Goal: Task Accomplishment & Management: Complete application form

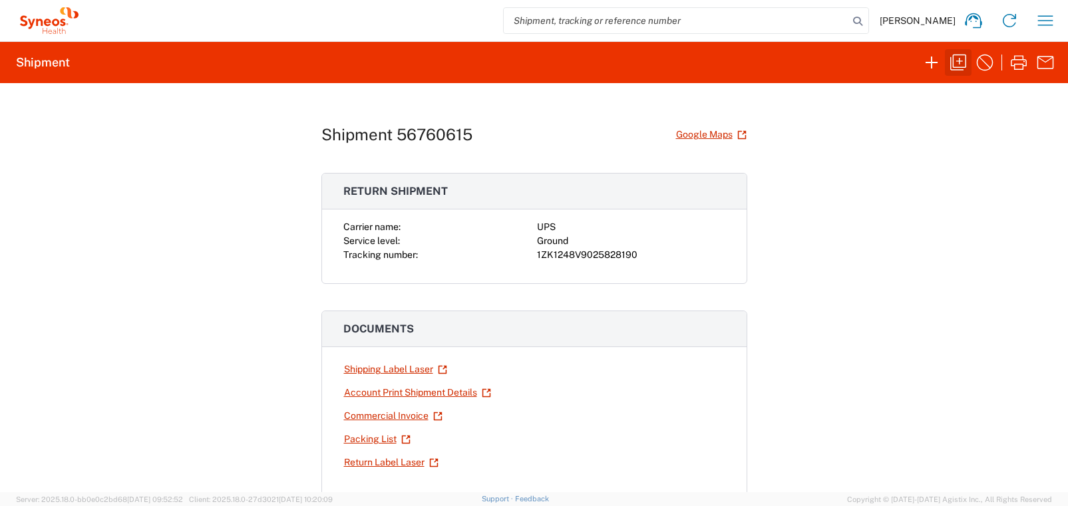
scroll to position [103, 0]
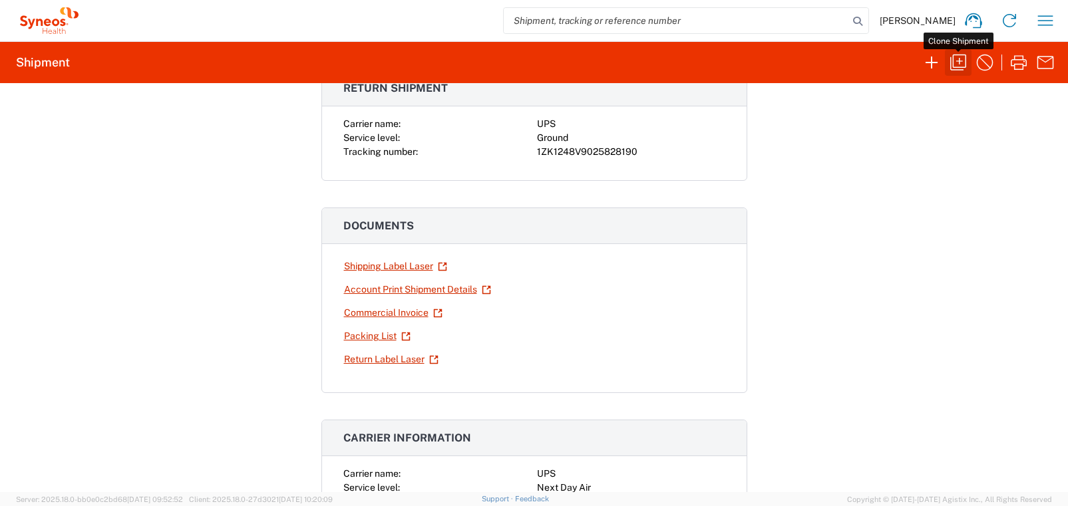
click at [959, 59] on icon "button" at bounding box center [958, 63] width 16 height 16
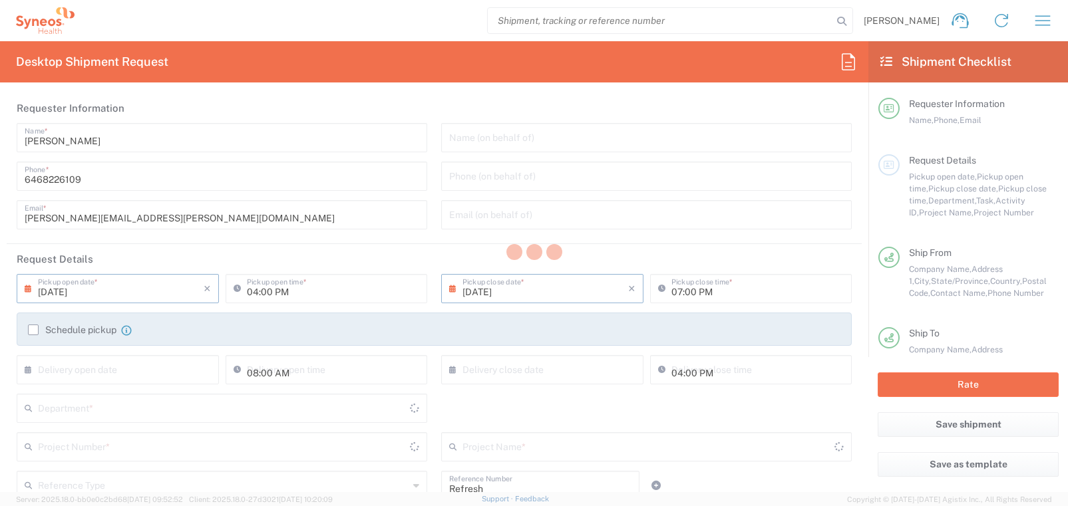
type input "Task"
type input "[US_STATE]"
type input "[GEOGRAPHIC_DATA]"
type input "Ground"
type input "[US_STATE]"
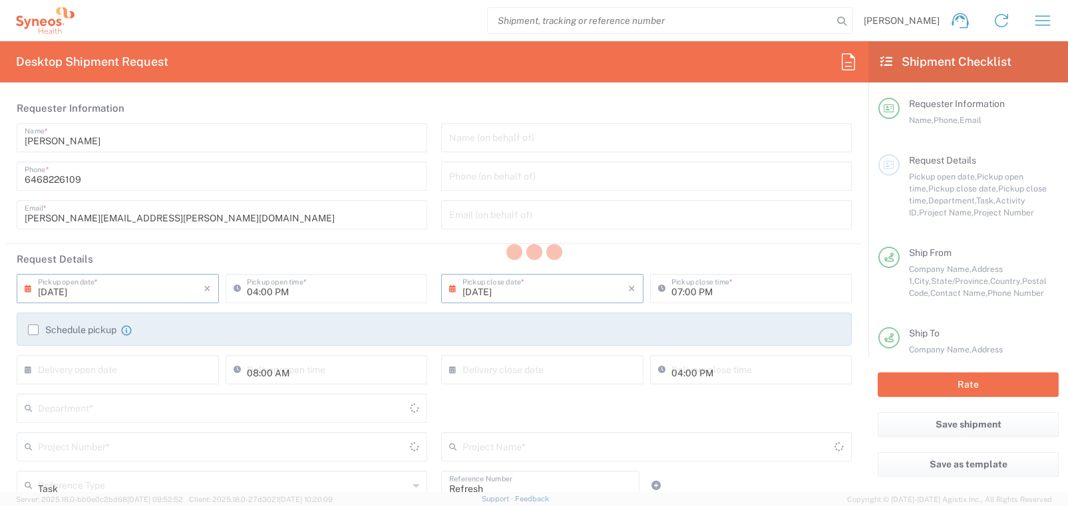
type input "Large Box"
type input "USD"
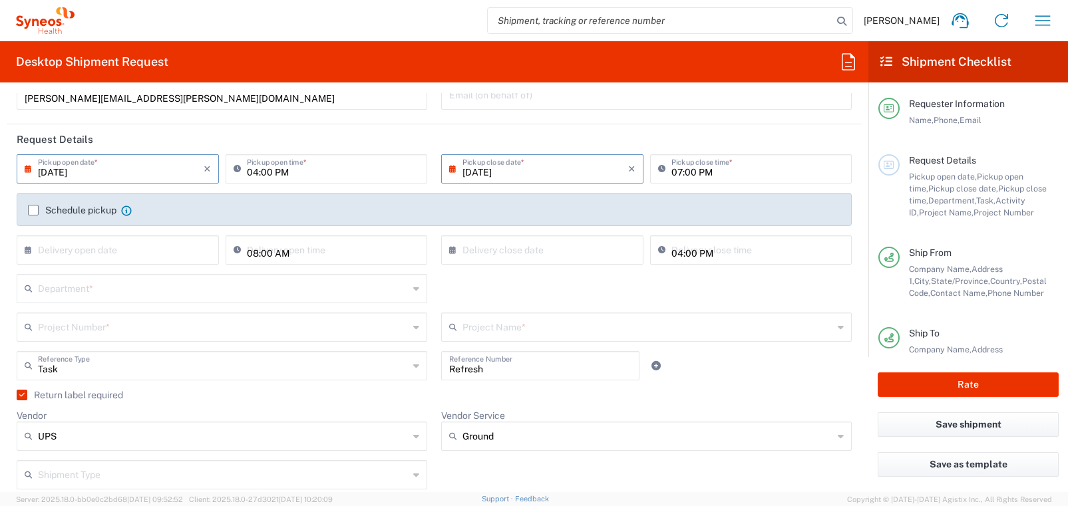
scroll to position [135, 0]
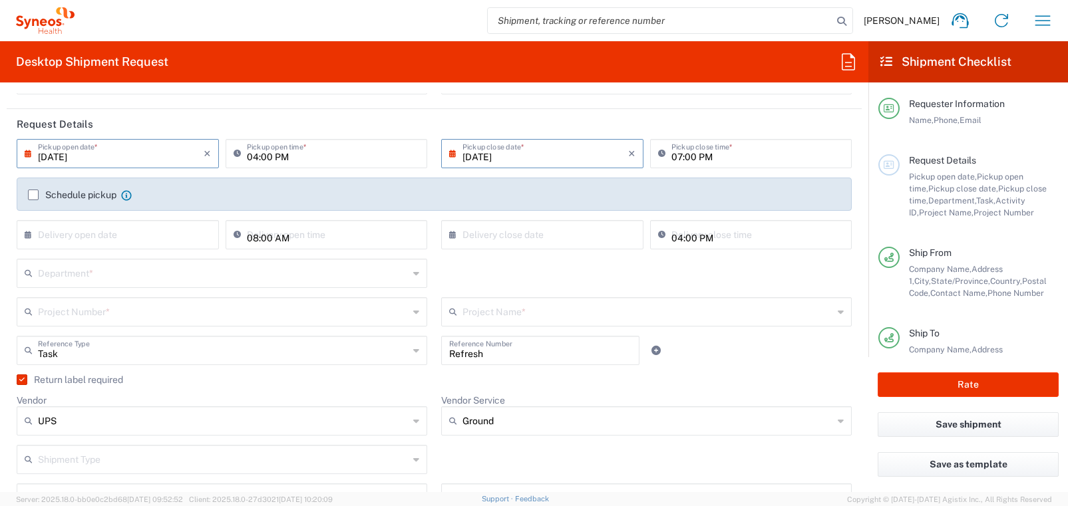
click at [413, 276] on icon at bounding box center [416, 273] width 6 height 21
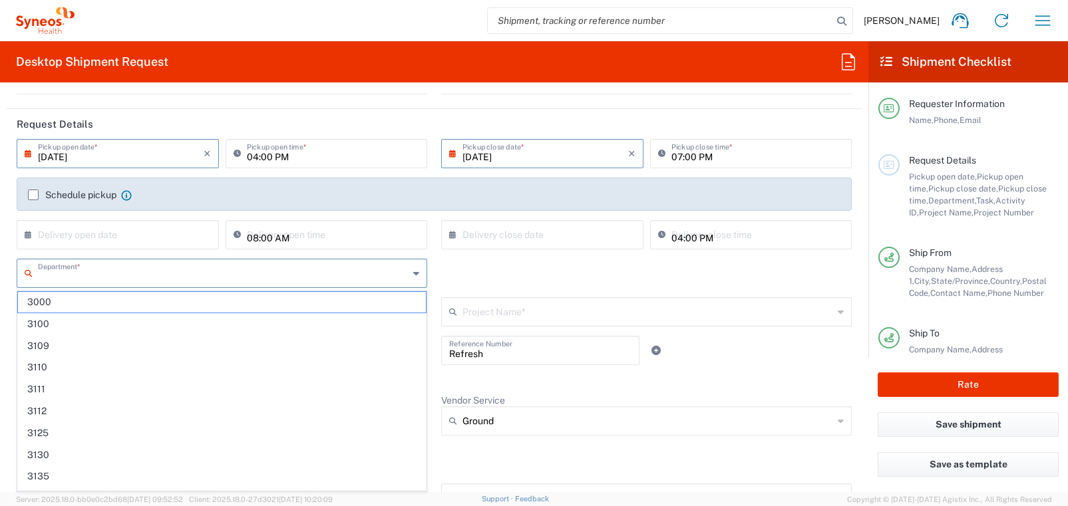
click at [102, 269] on input "text" at bounding box center [223, 272] width 371 height 23
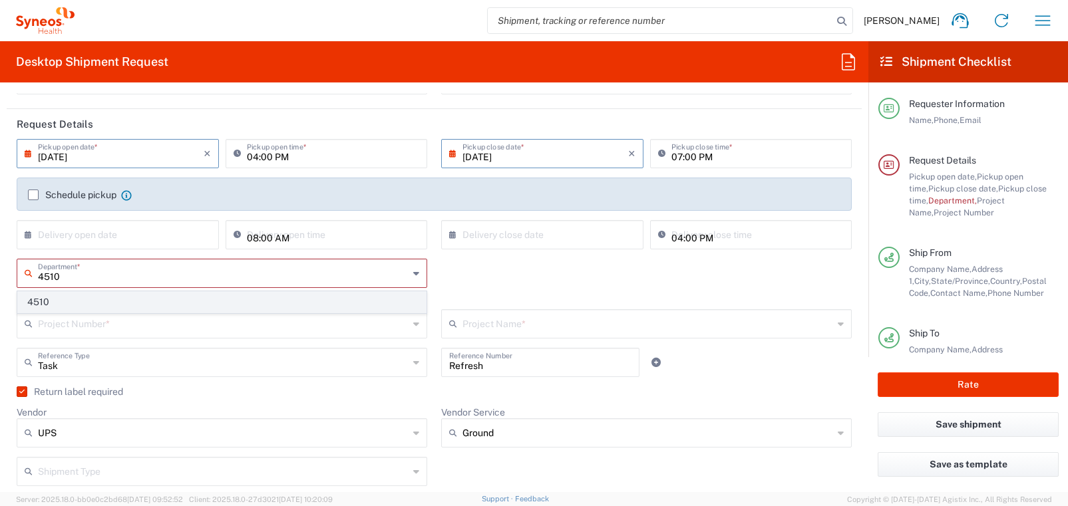
type input "4510"
click at [100, 305] on span "4510" at bounding box center [222, 302] width 408 height 21
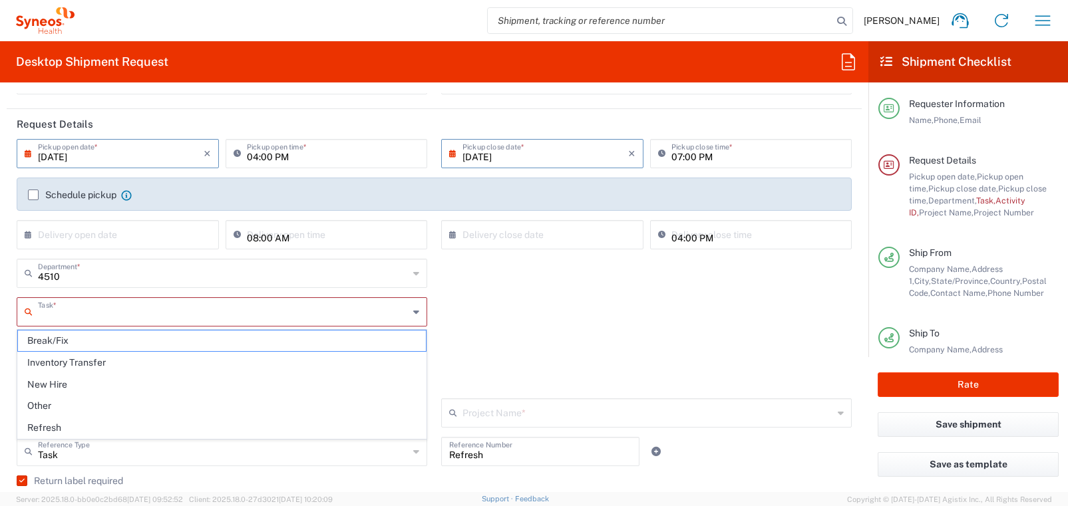
click at [121, 317] on input "text" at bounding box center [223, 310] width 371 height 23
click at [104, 429] on span "Refresh" at bounding box center [222, 428] width 408 height 21
type input "Refresh"
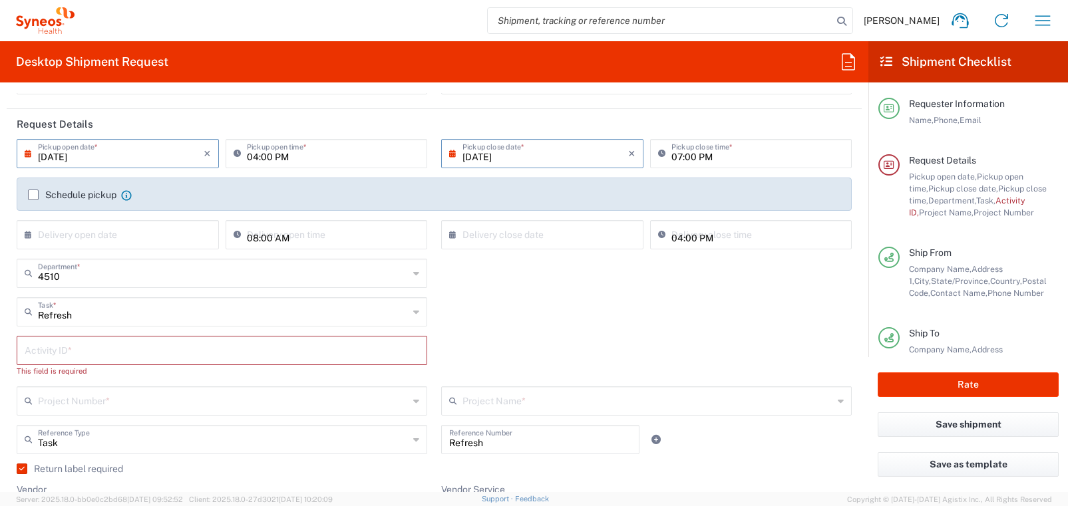
click at [104, 351] on input "text" at bounding box center [222, 349] width 395 height 23
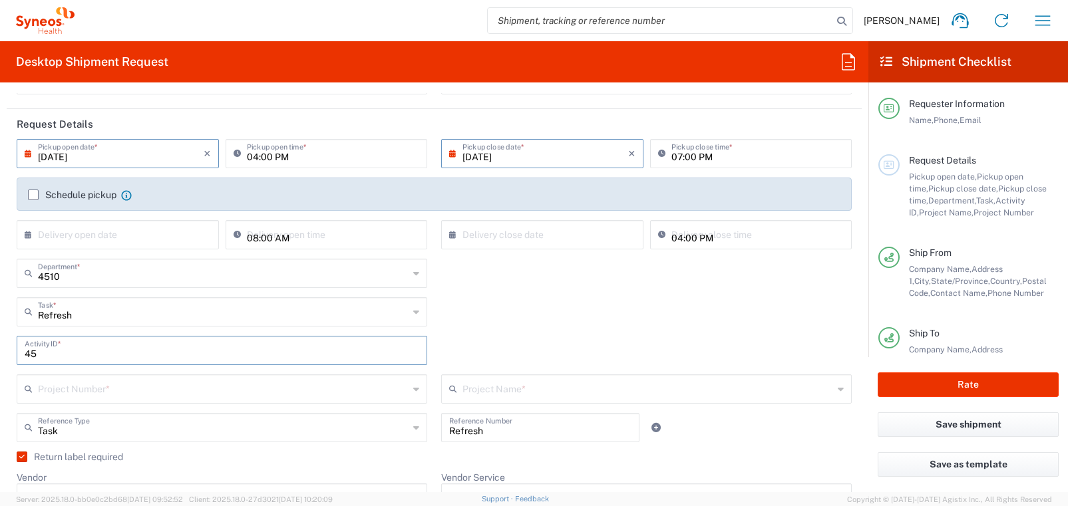
type input "4"
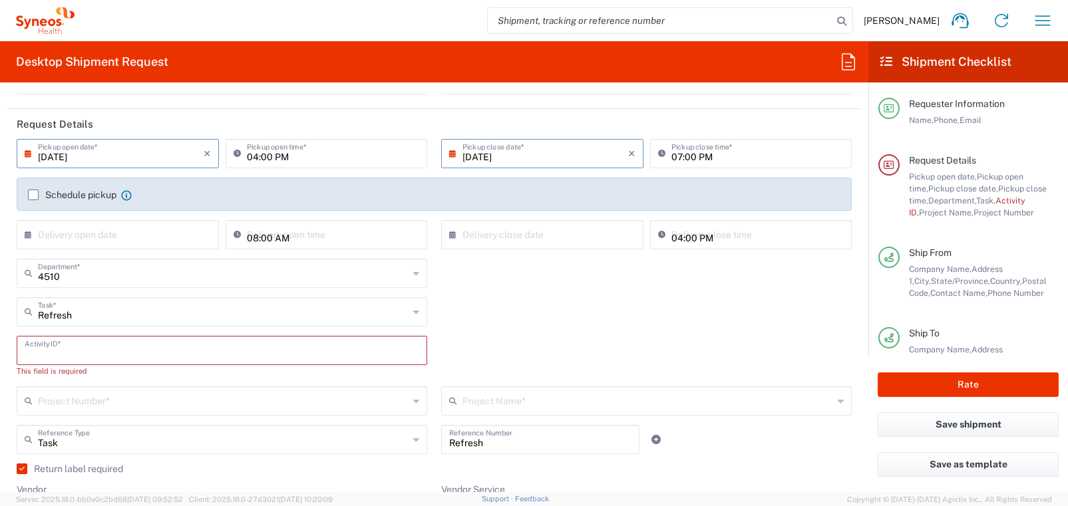
click at [42, 352] on input "text" at bounding box center [222, 349] width 395 height 23
paste input "SCTASK2707559"
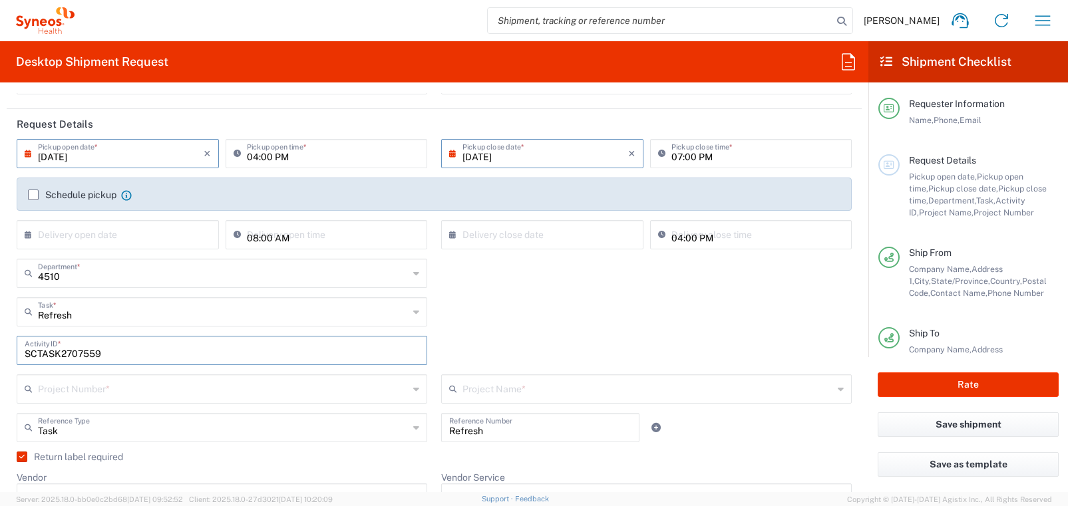
type input "SCTASK2707559"
click at [436, 351] on div "SCTASK2707559 Activity ID *" at bounding box center [434, 355] width 849 height 39
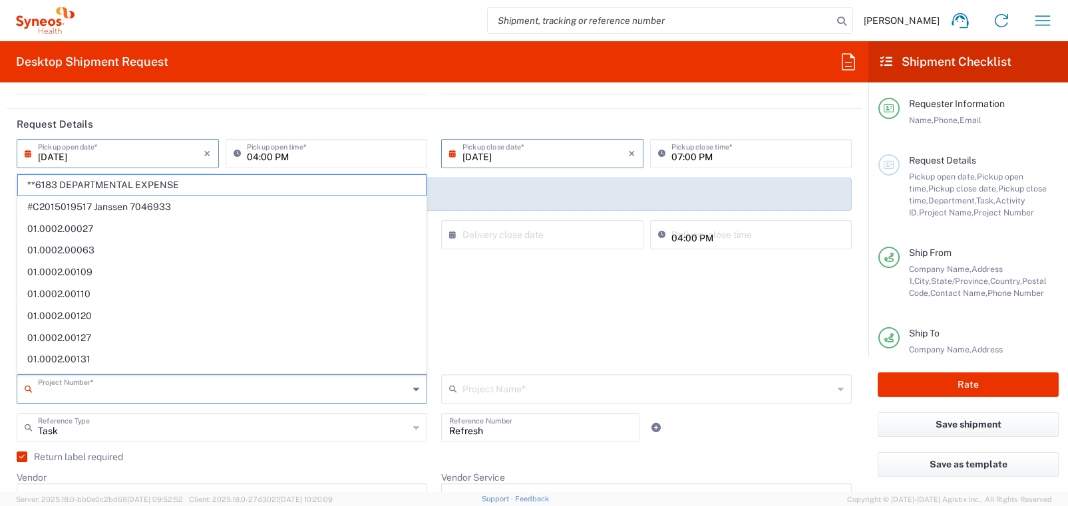
click at [313, 390] on input "text" at bounding box center [223, 388] width 371 height 23
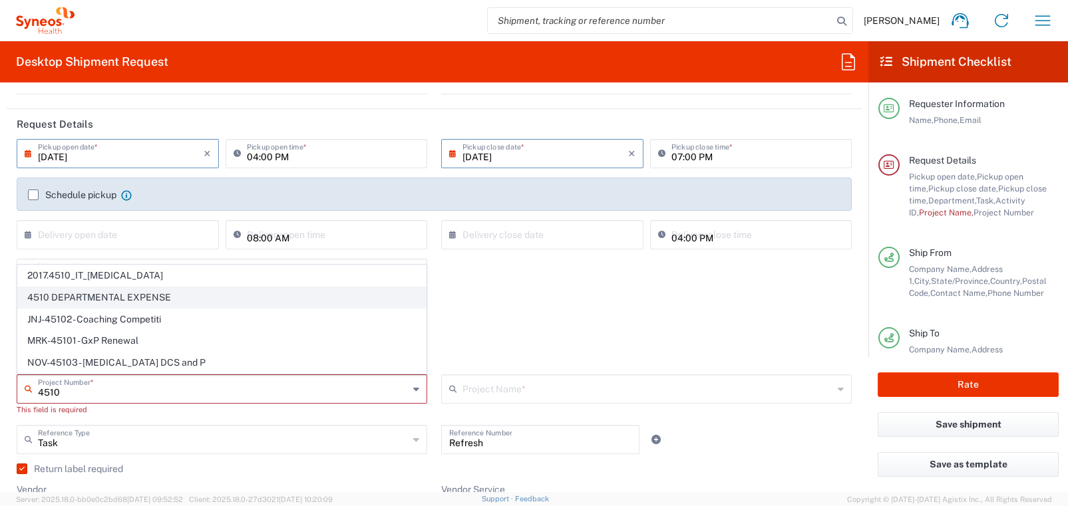
click at [140, 299] on span "4510 DEPARTMENTAL EXPENSE" at bounding box center [222, 297] width 408 height 21
type input "4510 DEPARTMENTAL EXPENSE"
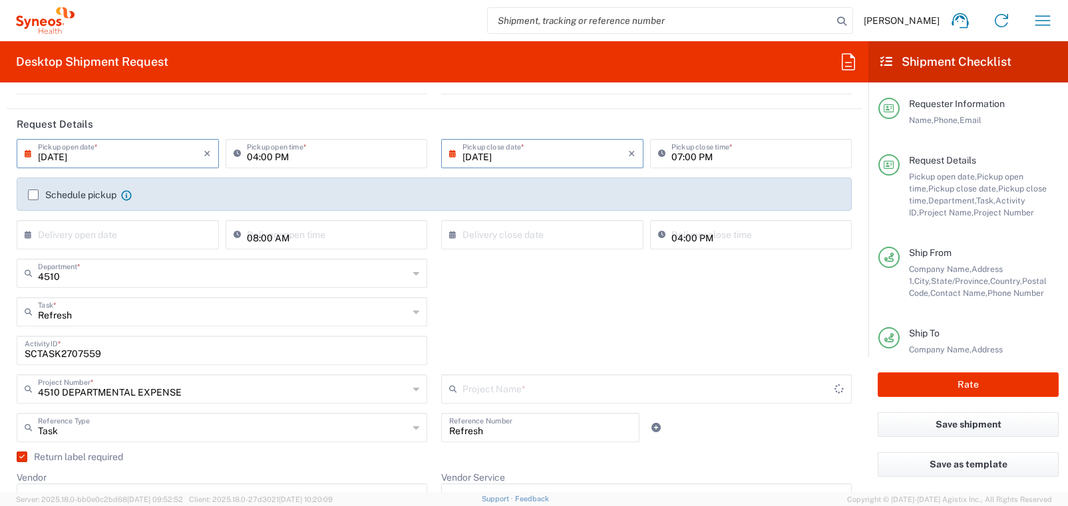
type input "4510 DEPARTMENTAL EXPENSE"
drag, startPoint x: 444, startPoint y: 333, endPoint x: 437, endPoint y: 333, distance: 7.3
click at [442, 333] on div "Refresh Task * Break/Fix Inventory Transfer New Hire Other Refresh" at bounding box center [434, 316] width 849 height 39
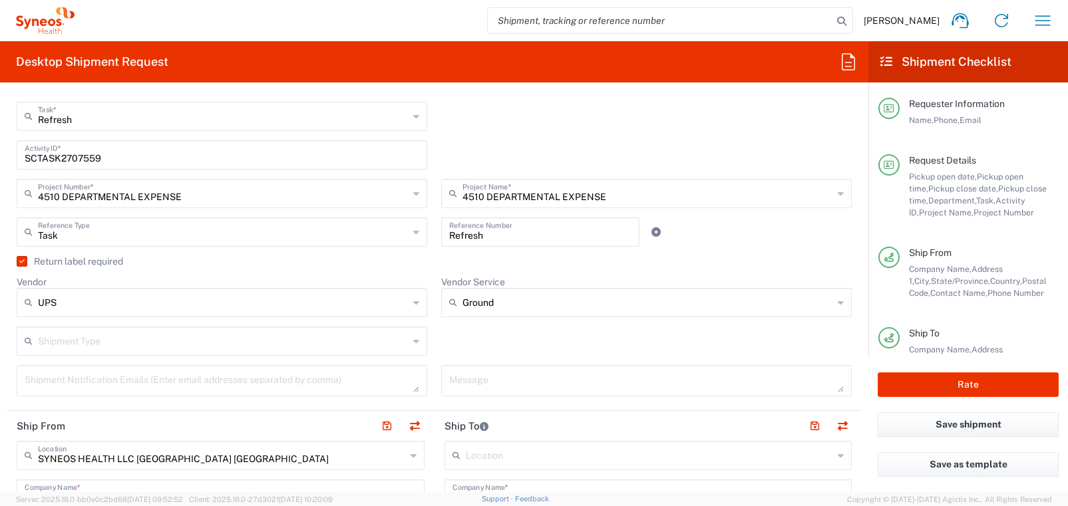
scroll to position [336, 0]
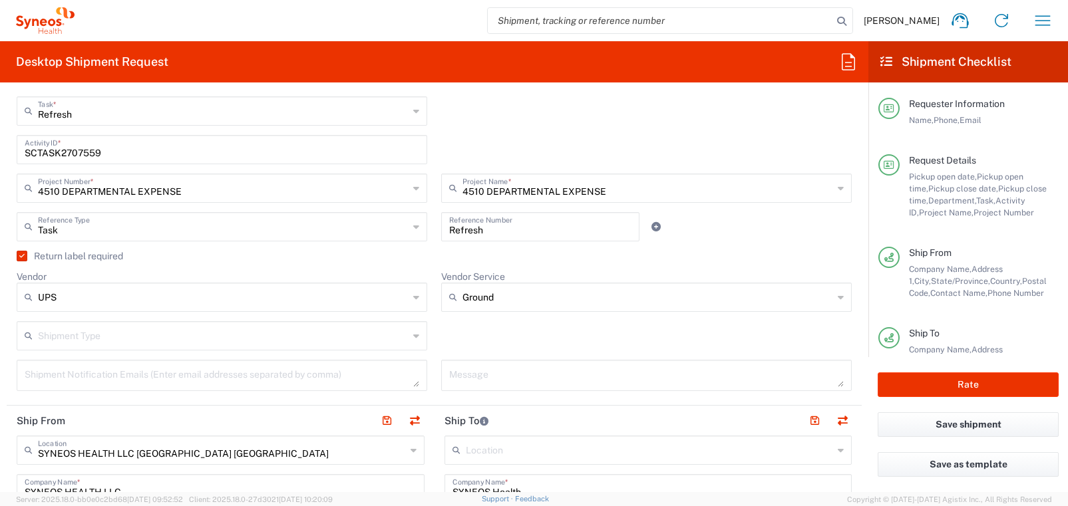
click at [22, 254] on label "Return label required" at bounding box center [70, 256] width 106 height 11
click at [19, 256] on input "Return label required" at bounding box center [19, 256] width 0 height 0
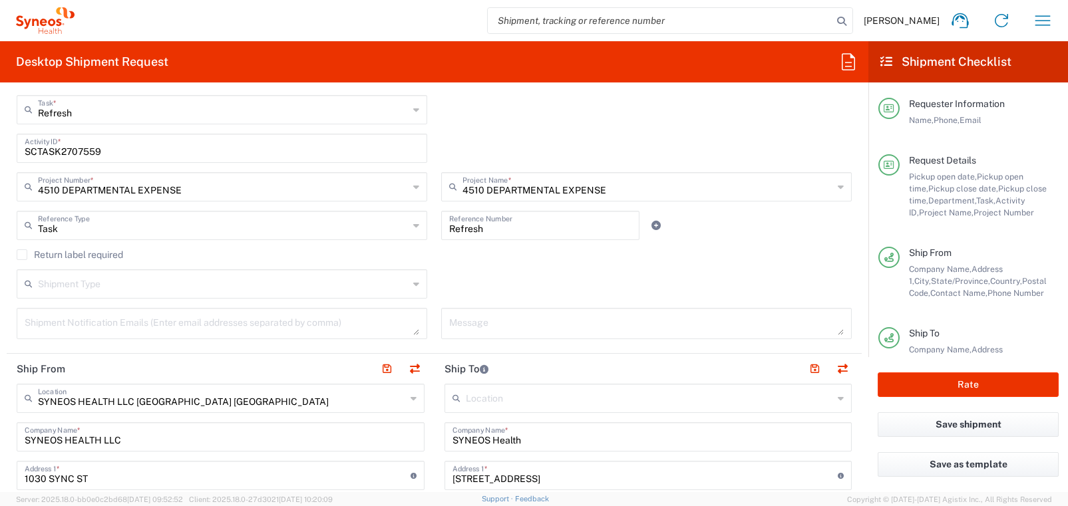
click at [25, 255] on label "Return label required" at bounding box center [70, 255] width 106 height 11
click at [22, 255] on input "Return label required" at bounding box center [22, 255] width 0 height 0
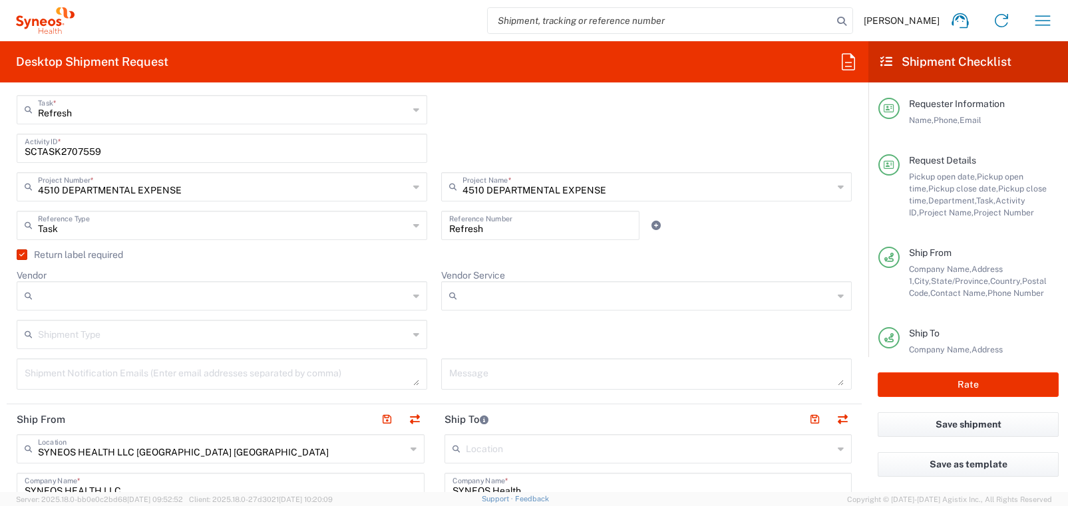
scroll to position [338, 0]
click at [419, 297] on div at bounding box center [222, 295] width 411 height 29
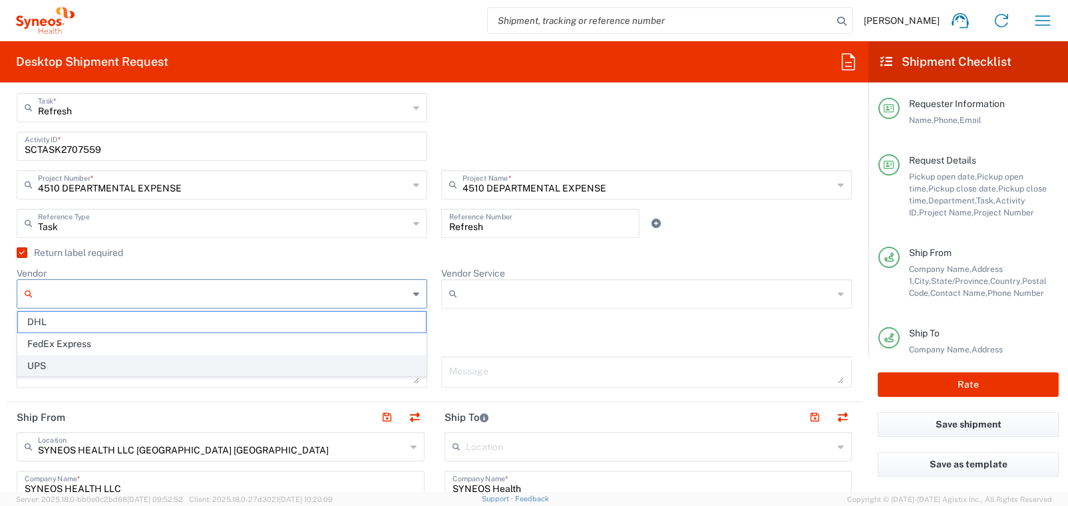
scroll to position [341, 0]
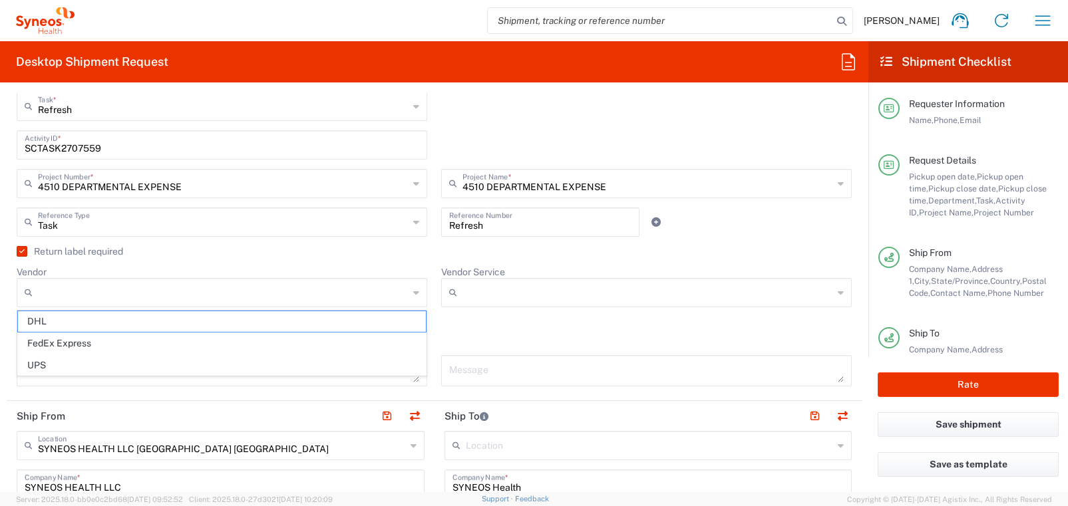
click at [329, 363] on span "UPS" at bounding box center [222, 365] width 408 height 21
type input "UPS"
click at [504, 296] on input "Vendor Service" at bounding box center [647, 292] width 371 height 21
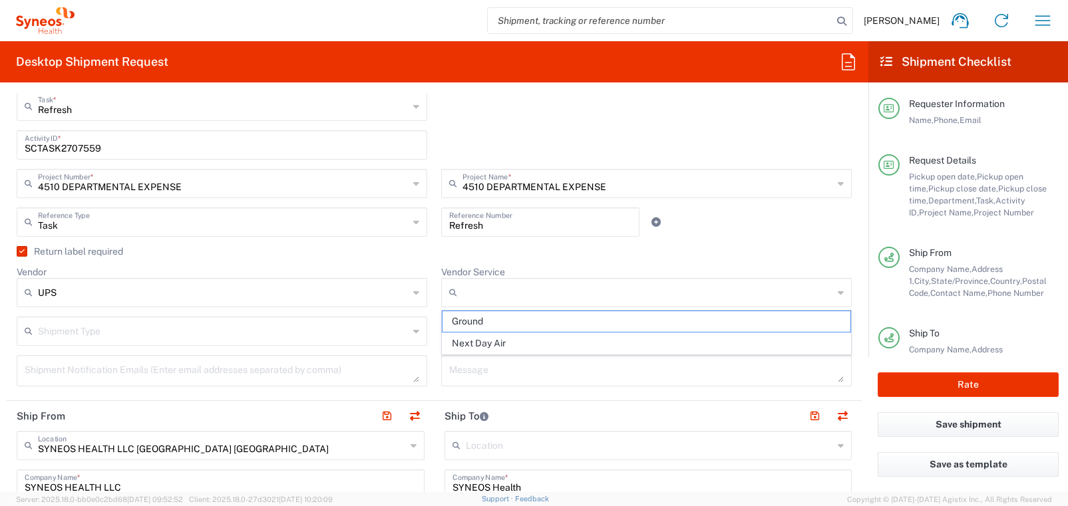
click at [495, 323] on span "Ground" at bounding box center [647, 321] width 408 height 21
type input "Ground"
click at [419, 335] on div "Shipment Type" at bounding box center [222, 331] width 411 height 29
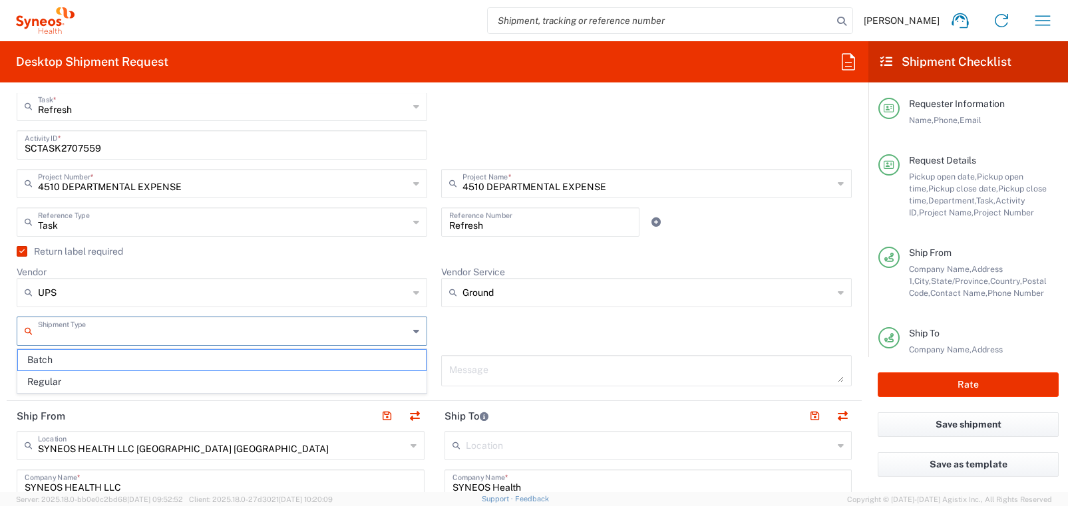
click at [359, 379] on span "Regular" at bounding box center [222, 382] width 408 height 21
type input "Regular"
click at [435, 370] on div "Message" at bounding box center [647, 375] width 425 height 41
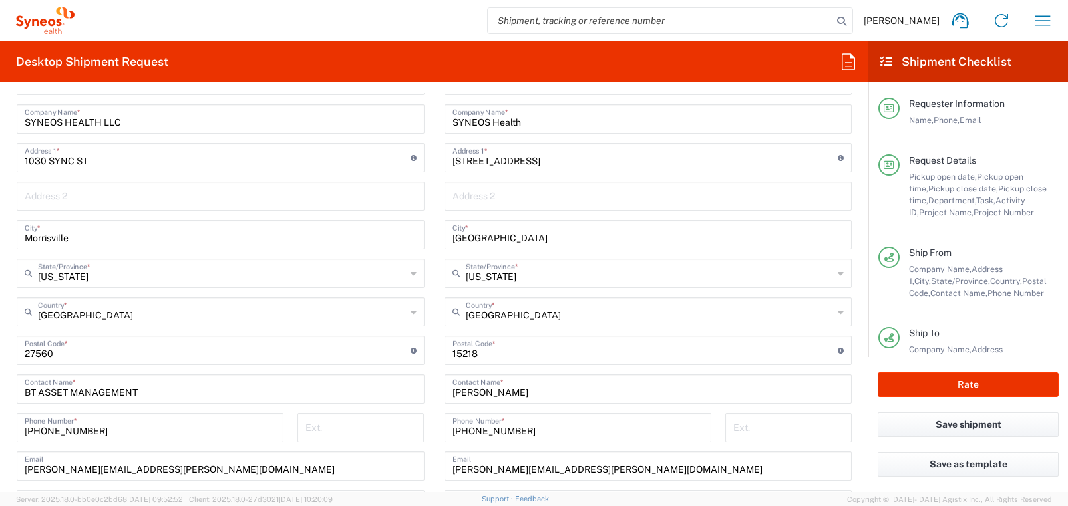
scroll to position [739, 0]
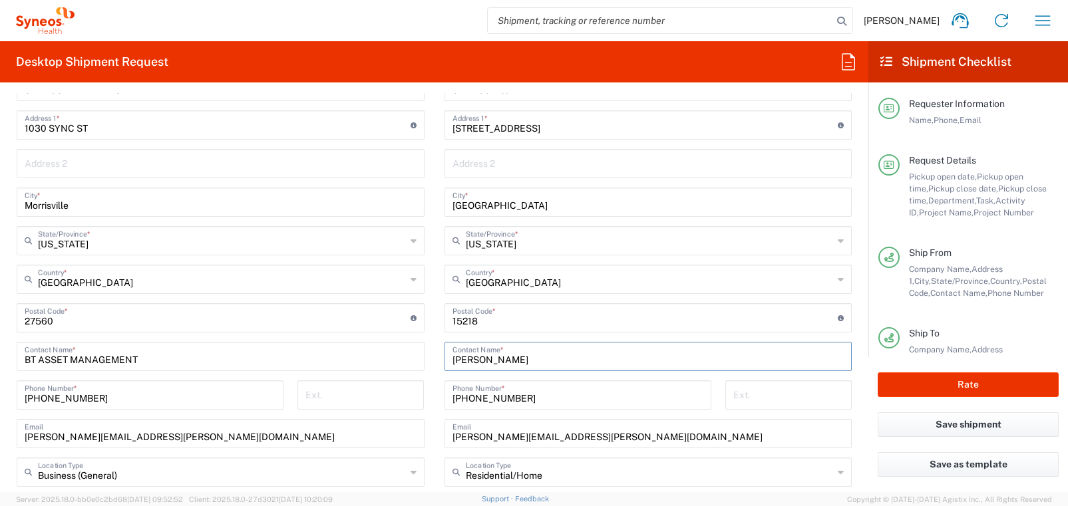
drag, startPoint x: 506, startPoint y: 361, endPoint x: 438, endPoint y: 361, distance: 67.9
click at [438, 361] on main "Location [PERSON_NAME] LLC-[GEOGRAPHIC_DATA] [GEOGRAPHIC_DATA] [GEOGRAPHIC_DATA…" at bounding box center [649, 312] width 428 height 559
paste input "[PERSON_NAME]"
type input "[PERSON_NAME]"
click at [437, 365] on main "Location [PERSON_NAME] LLC-[GEOGRAPHIC_DATA] [GEOGRAPHIC_DATA] [GEOGRAPHIC_DATA…" at bounding box center [649, 312] width 428 height 559
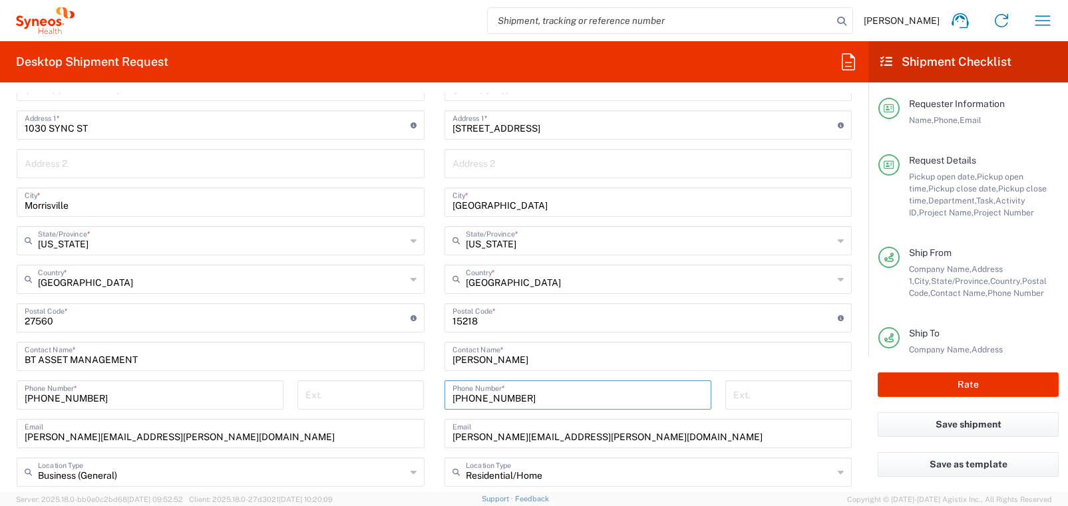
drag, startPoint x: 511, startPoint y: 400, endPoint x: 447, endPoint y: 403, distance: 63.9
click at [448, 403] on div "[PHONE_NUMBER] Phone Number *" at bounding box center [578, 395] width 267 height 29
paste input "[PHONE_NUMBER]"
drag, startPoint x: 475, startPoint y: 399, endPoint x: 518, endPoint y: 411, distance: 44.2
click at [480, 399] on input "[PHONE_NUMBER]" at bounding box center [577, 394] width 251 height 23
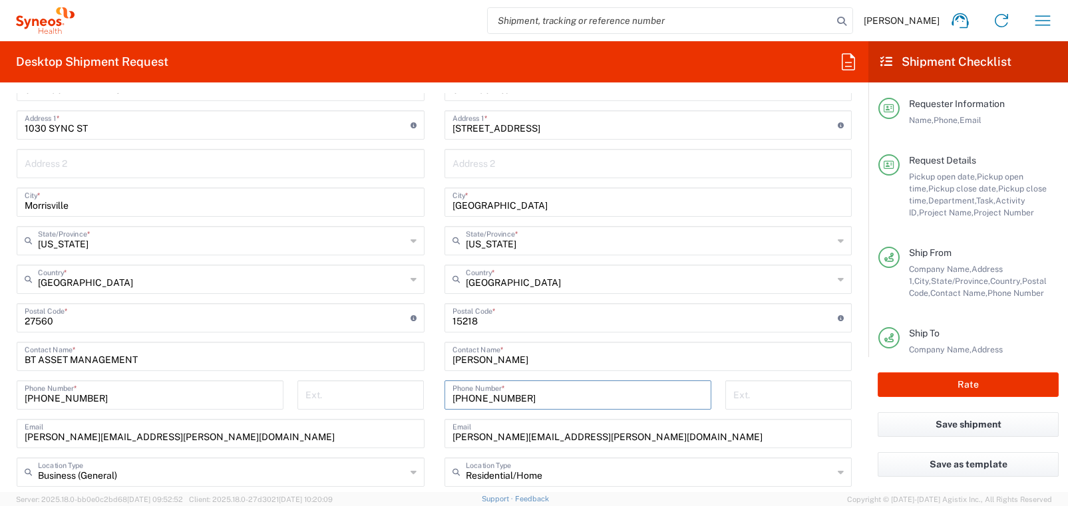
type input "[PHONE_NUMBER]"
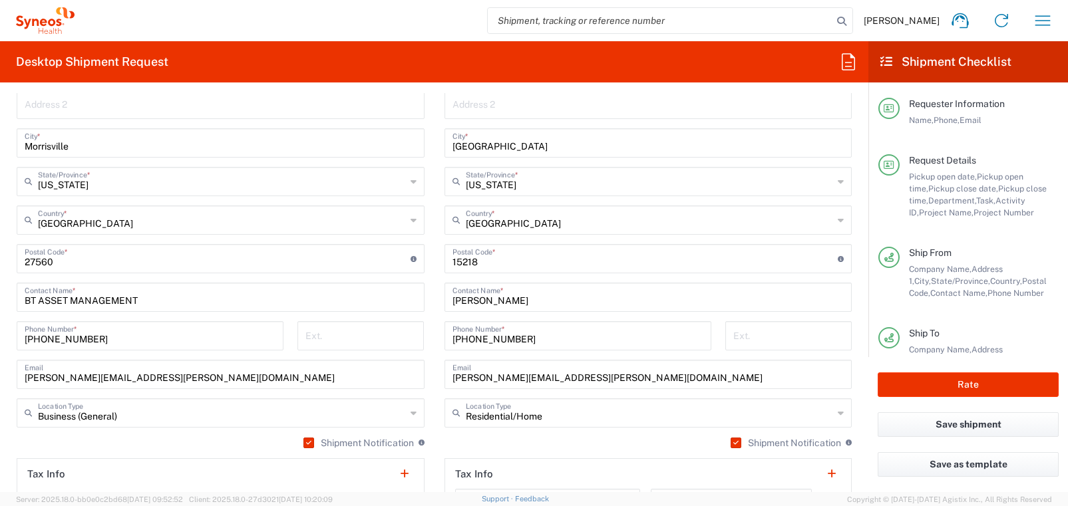
scroll to position [812, 0]
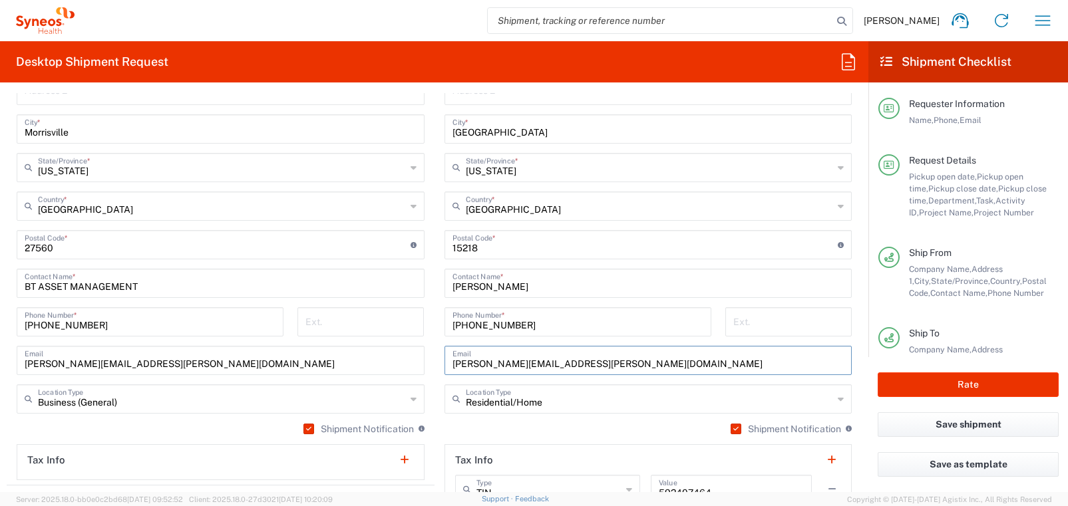
drag, startPoint x: 452, startPoint y: 365, endPoint x: 612, endPoint y: 361, distance: 159.1
click at [612, 361] on input "[PERSON_NAME][EMAIL_ADDRESS][PERSON_NAME][DOMAIN_NAME]" at bounding box center [648, 359] width 392 height 23
paste input "jlynn.[PERSON_NAME]"
type input "[EMAIL_ADDRESS][PERSON_NAME][DOMAIN_NAME]"
click at [435, 365] on main "Location [PERSON_NAME] LLC-[GEOGRAPHIC_DATA] [GEOGRAPHIC_DATA] [GEOGRAPHIC_DATA…" at bounding box center [649, 239] width 428 height 559
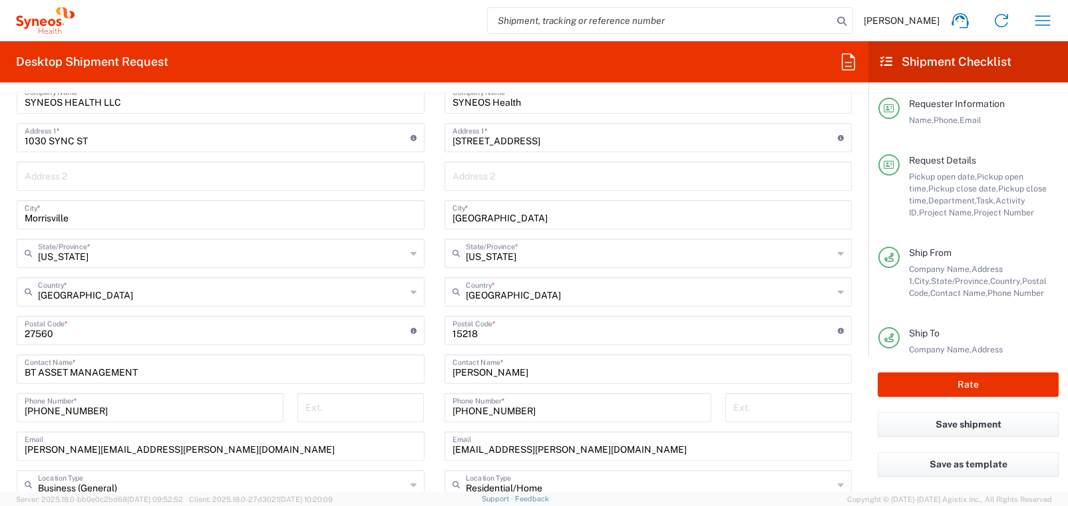
scroll to position [723, 0]
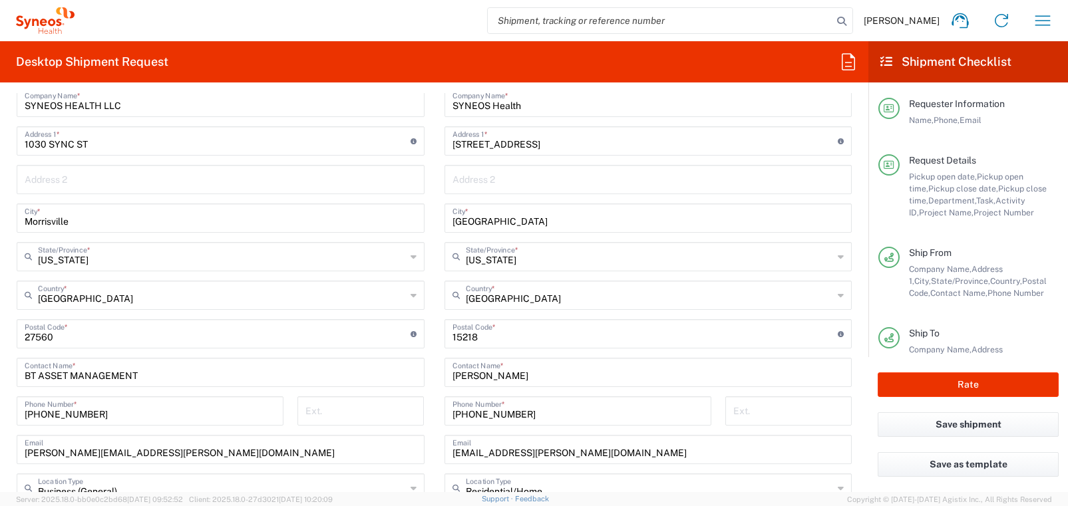
click at [459, 339] on input "undefined" at bounding box center [645, 332] width 386 height 23
paste input "11572"
type input "11572"
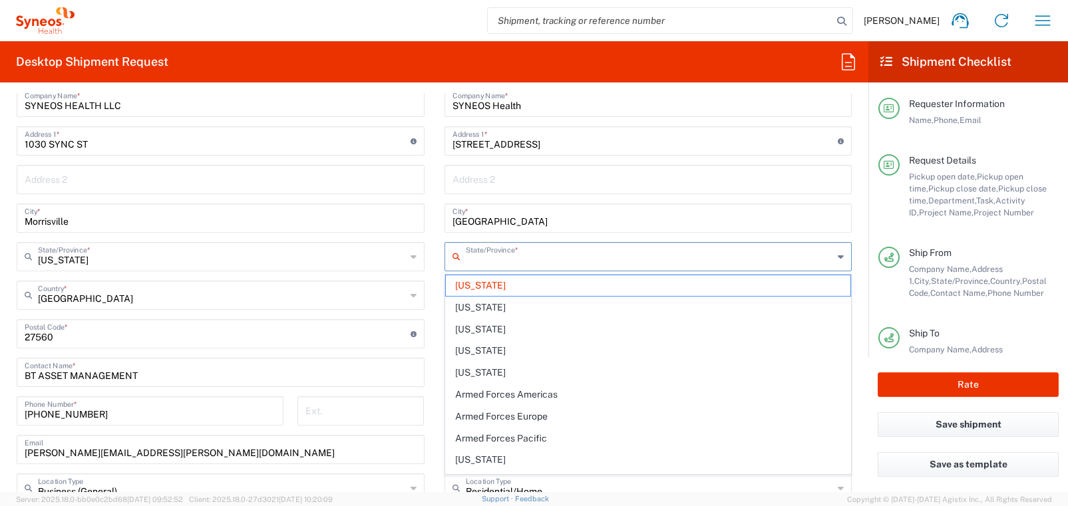
drag, startPoint x: 823, startPoint y: 254, endPoint x: 839, endPoint y: 255, distance: 16.0
click at [824, 254] on input "text" at bounding box center [650, 255] width 368 height 23
click at [841, 256] on icon at bounding box center [841, 256] width 6 height 21
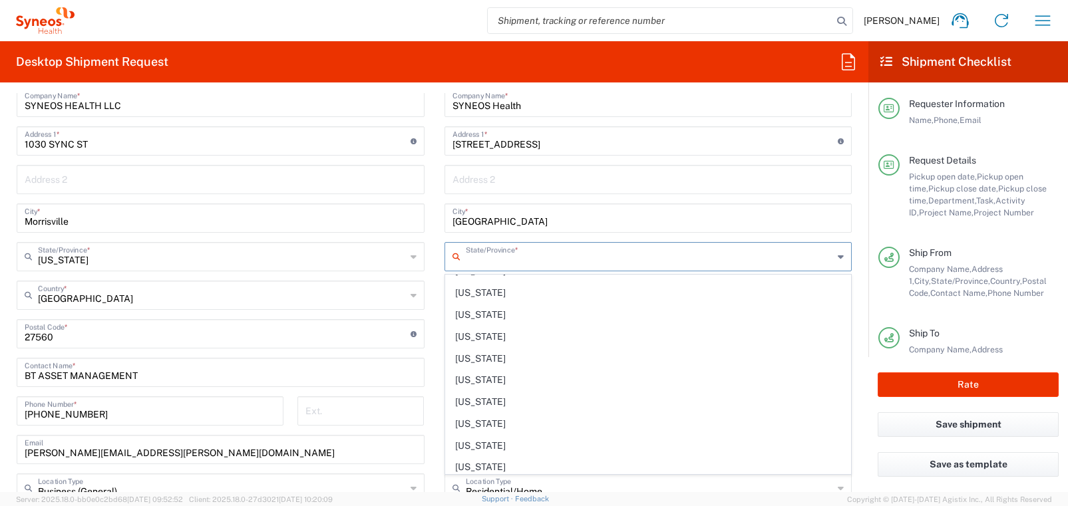
scroll to position [670, 0]
click at [561, 399] on span "[US_STATE]" at bounding box center [648, 401] width 405 height 21
type input "[US_STATE]"
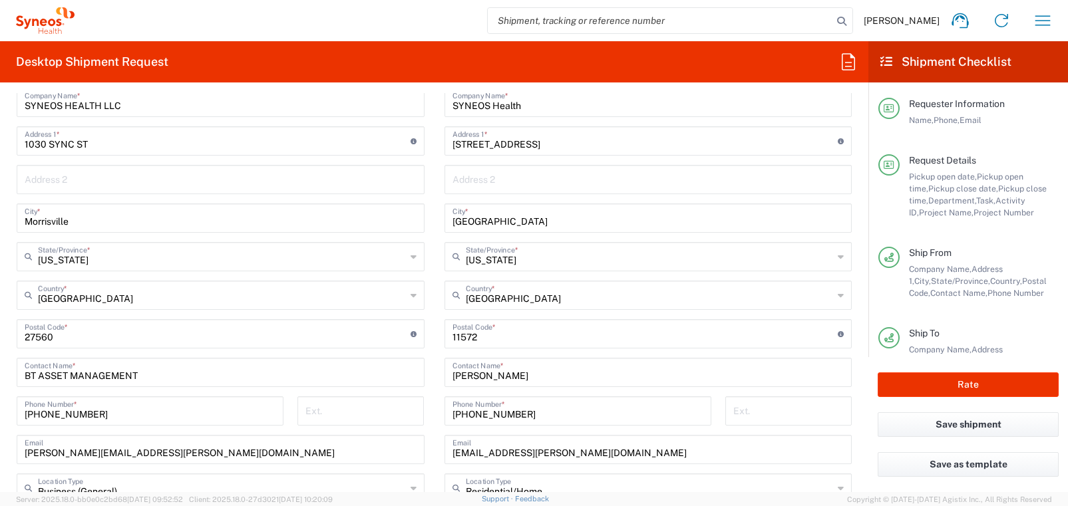
click at [473, 222] on input "[GEOGRAPHIC_DATA]" at bounding box center [648, 217] width 392 height 23
paste input "Oceanside"
type input "Oceanside"
click at [437, 228] on main "Location [PERSON_NAME] LLC-[GEOGRAPHIC_DATA] [GEOGRAPHIC_DATA] [GEOGRAPHIC_DATA…" at bounding box center [649, 328] width 428 height 559
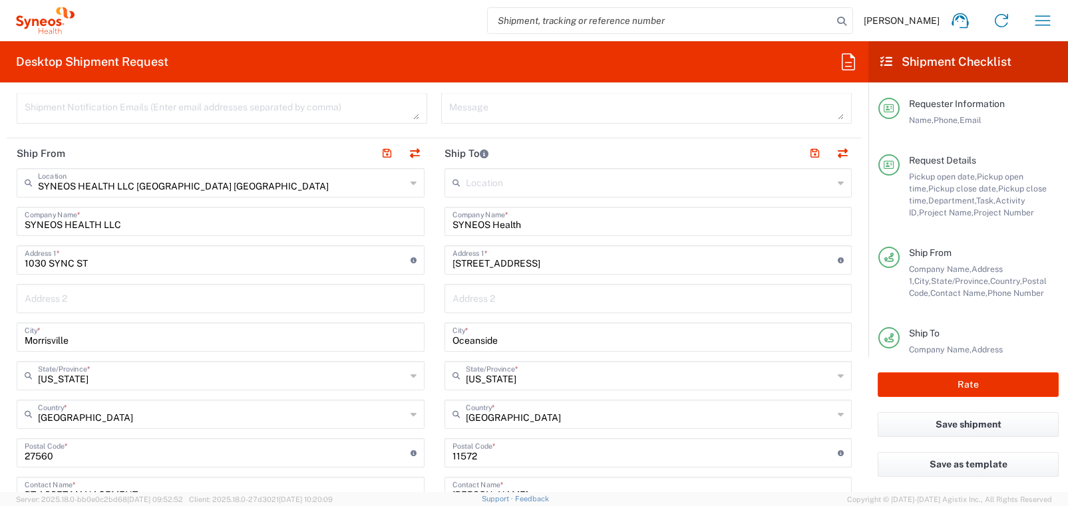
scroll to position [604, 0]
click at [451, 263] on div "[STREET_ADDRESS] Address 1 * For cross streets use street names with '&' or 'an…" at bounding box center [649, 259] width 408 height 29
drag, startPoint x: 535, startPoint y: 260, endPoint x: 578, endPoint y: 260, distance: 42.6
click at [578, 260] on input "[STREET_ADDRESS]" at bounding box center [645, 258] width 386 height 23
paste input "[STREET_ADDRESS]"
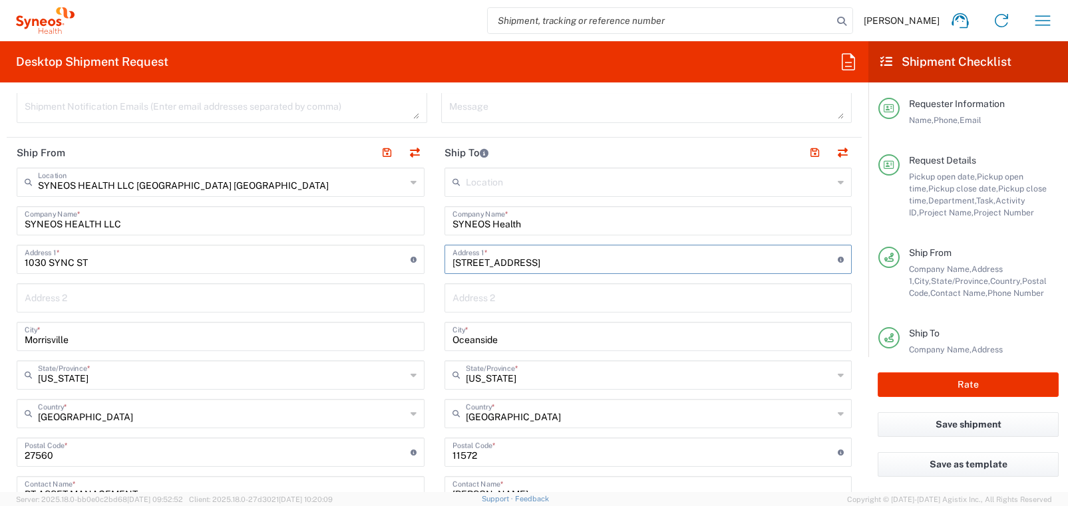
type input "[STREET_ADDRESS]"
click at [432, 291] on main "SYNEOS HEALTH LLC [GEOGRAPHIC_DATA] [GEOGRAPHIC_DATA] Location SYNEOS HEALTH LL…" at bounding box center [221, 428] width 428 height 520
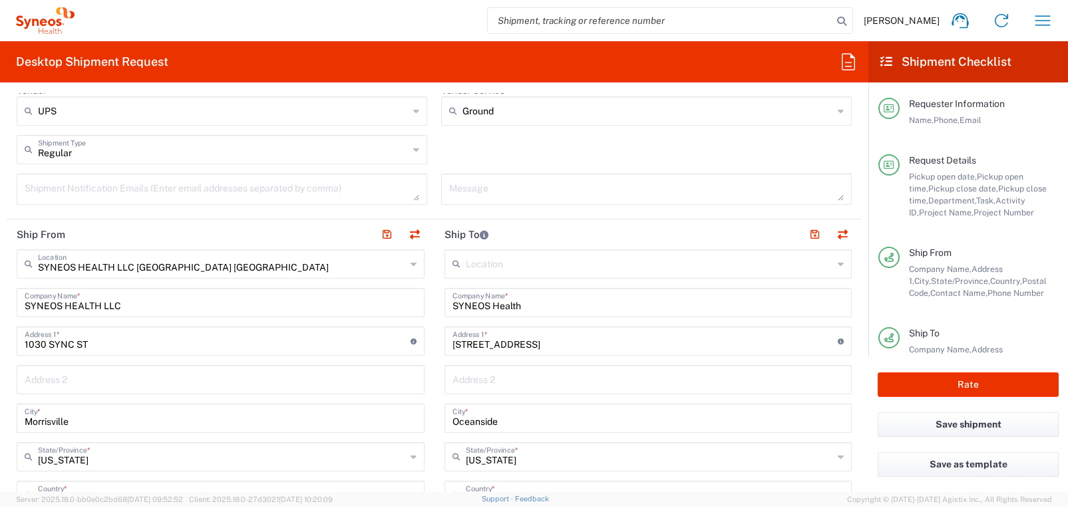
scroll to position [508, 0]
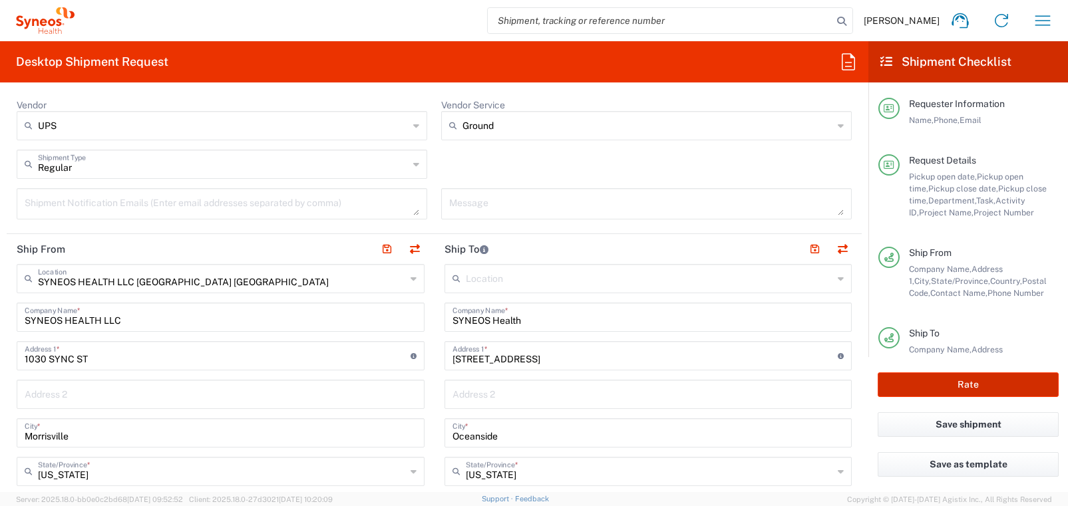
click at [977, 383] on button "Rate" at bounding box center [968, 385] width 181 height 25
type input "4510 DEPARTMENTAL EXPENSE"
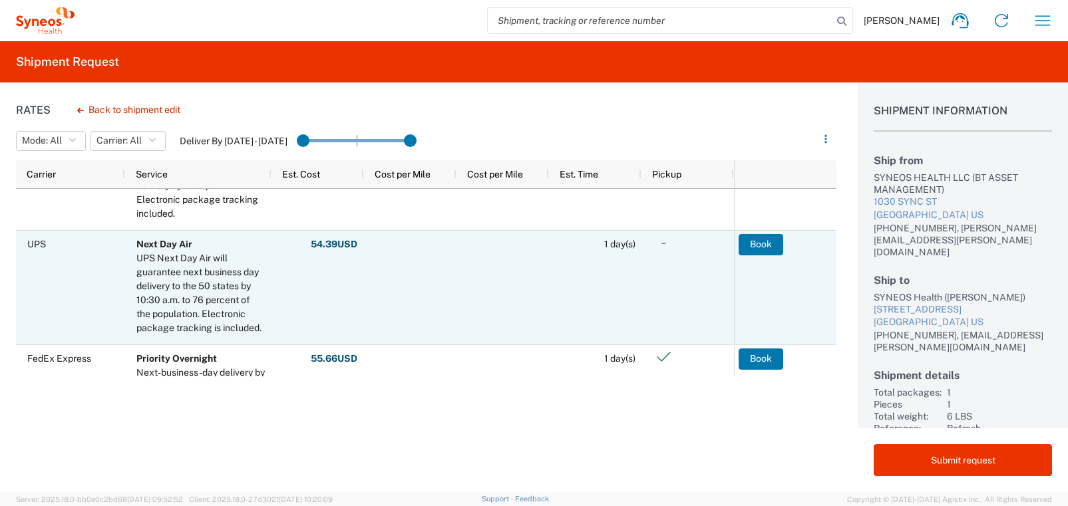
scroll to position [421, 0]
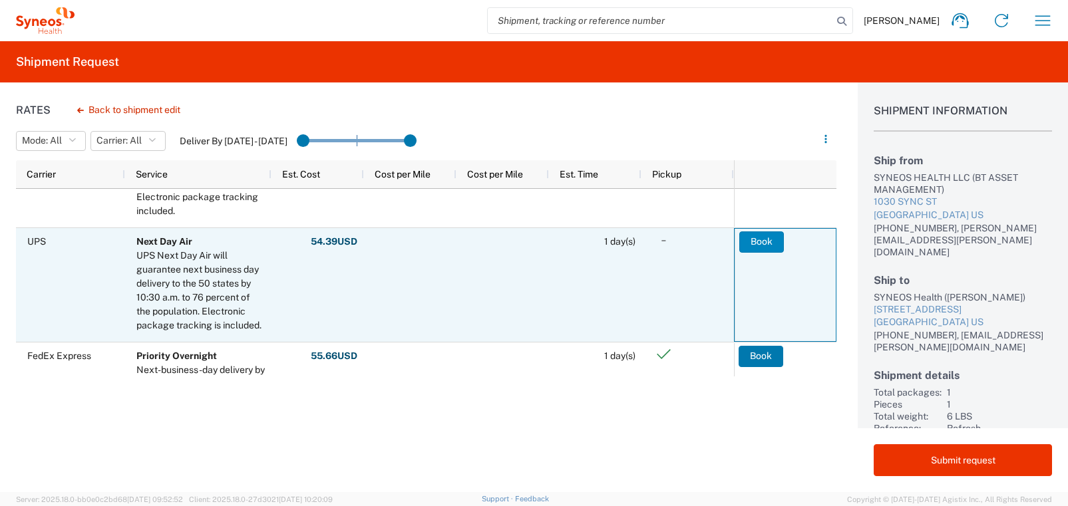
click at [761, 238] on button "Book" at bounding box center [761, 242] width 45 height 21
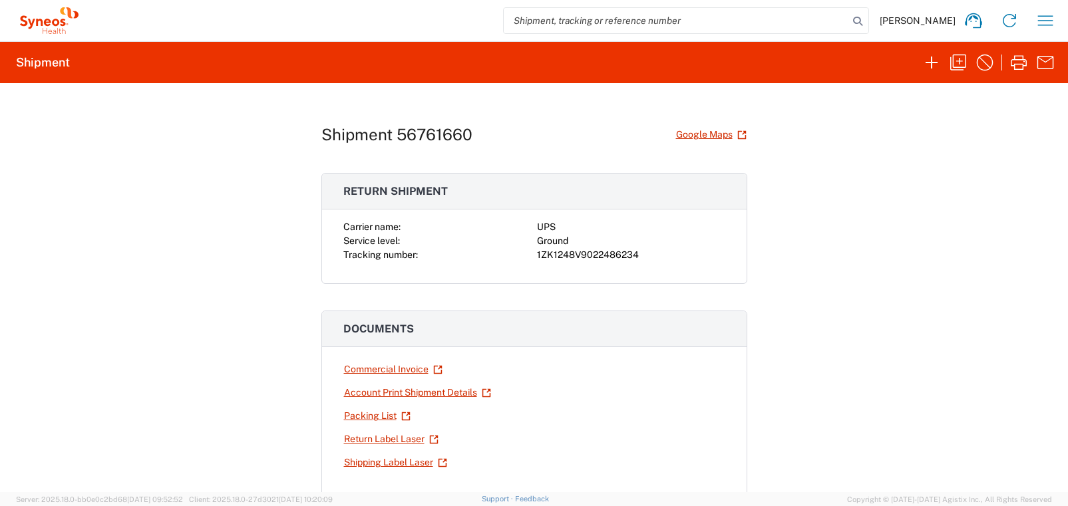
drag, startPoint x: 810, startPoint y: 306, endPoint x: 789, endPoint y: 305, distance: 22.0
click at [804, 306] on div "Shipment 56761660 Google Maps Return shipment Carrier name: UPS Service level: …" at bounding box center [534, 287] width 1068 height 409
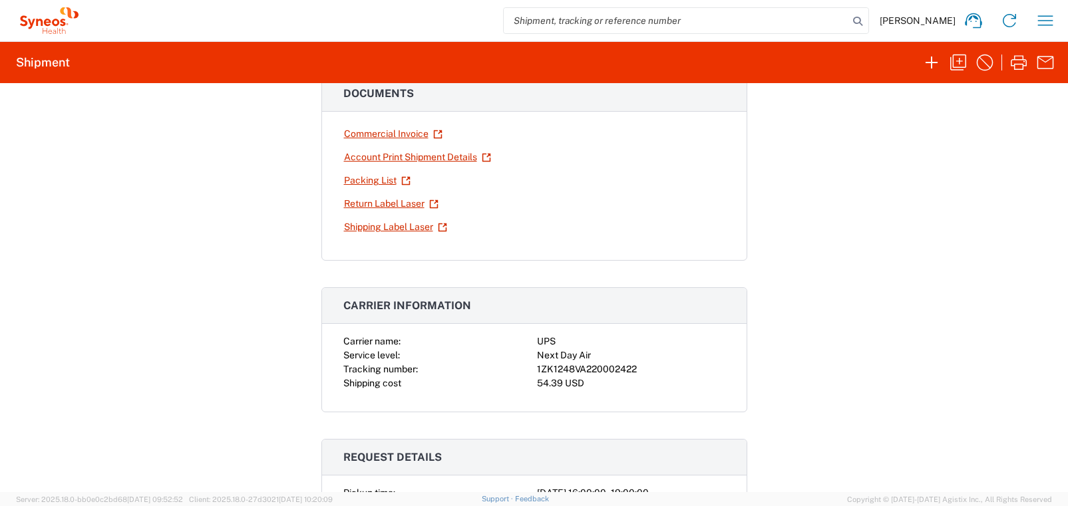
scroll to position [192, 0]
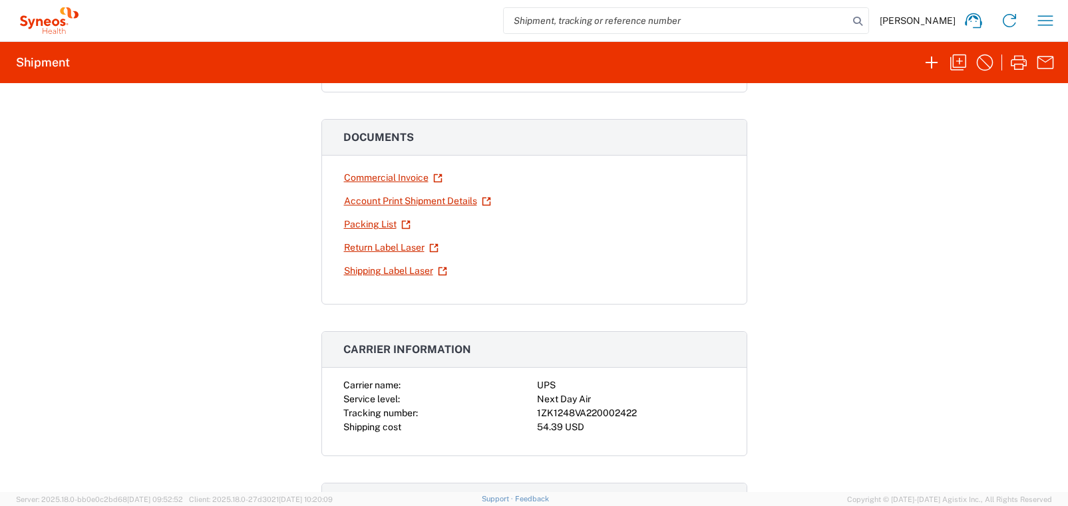
click at [607, 415] on div "1ZK1248VA220002422" at bounding box center [631, 414] width 188 height 14
click at [606, 415] on div "1ZK1248VA220002422" at bounding box center [631, 414] width 188 height 14
copy div "1ZK1248VA220002422"
click at [375, 270] on link "Shipping Label Laser" at bounding box center [395, 271] width 104 height 23
click at [385, 250] on link "Return Label Laser" at bounding box center [391, 247] width 96 height 23
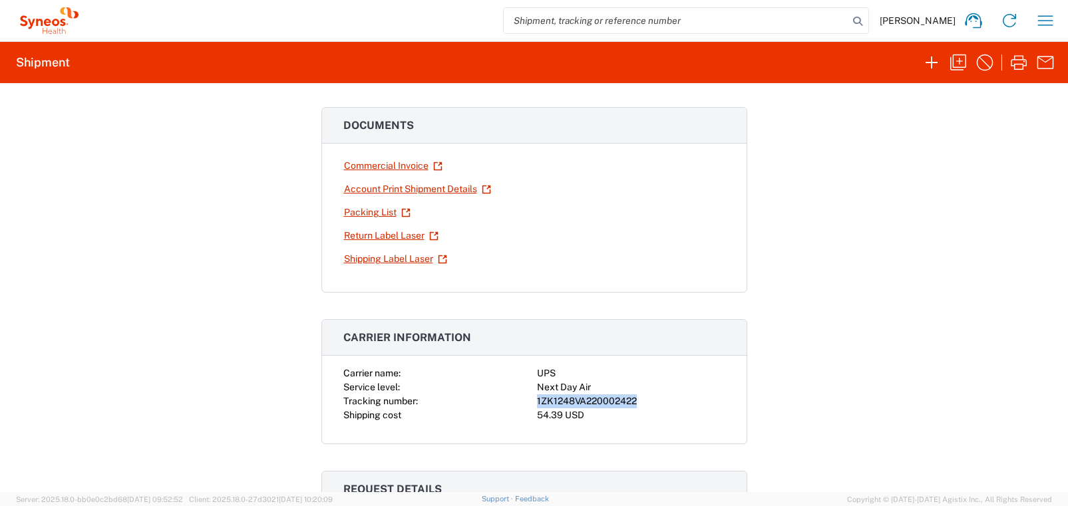
scroll to position [0, 0]
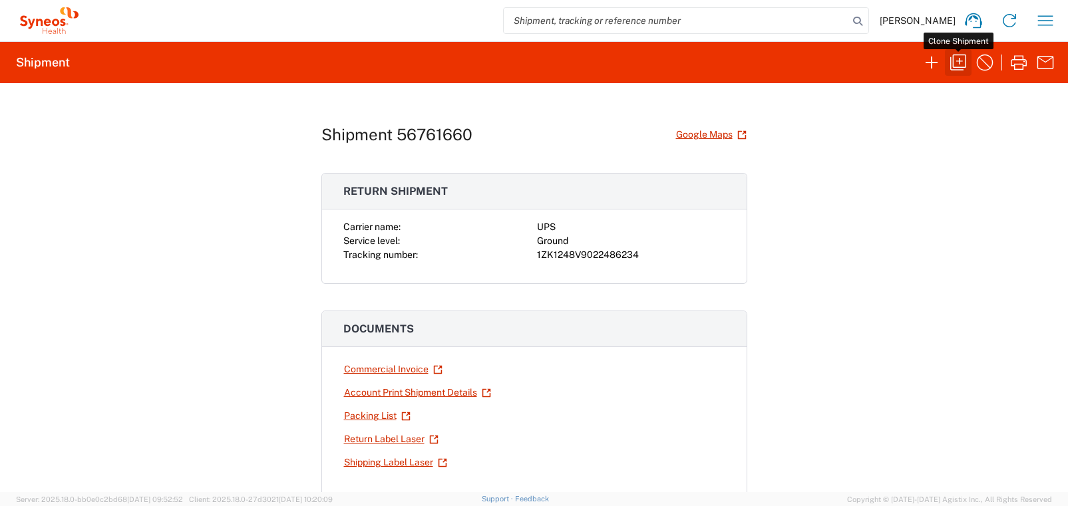
click at [959, 63] on icon "button" at bounding box center [958, 63] width 16 height 16
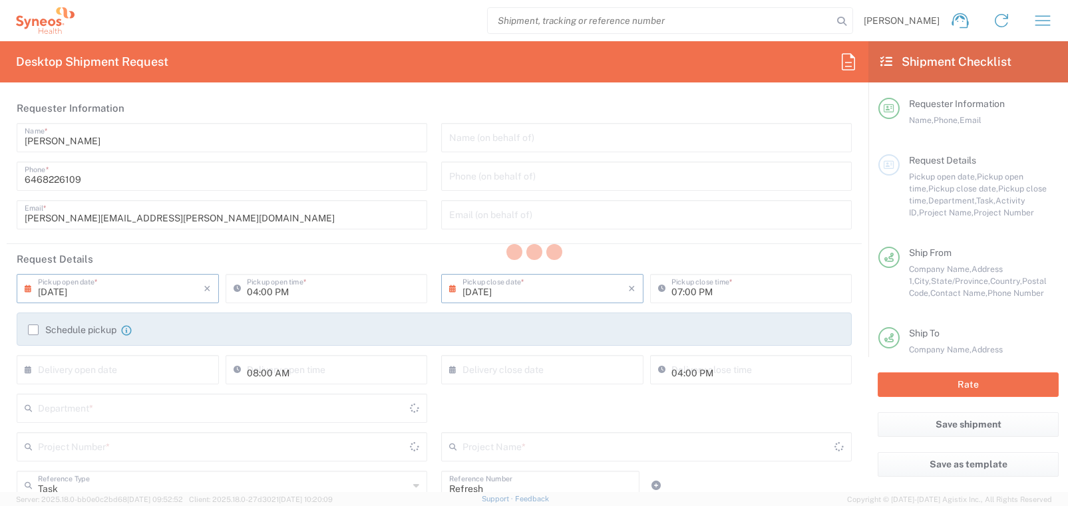
type input "Ground"
type input "[US_STATE]"
type input "Large Box"
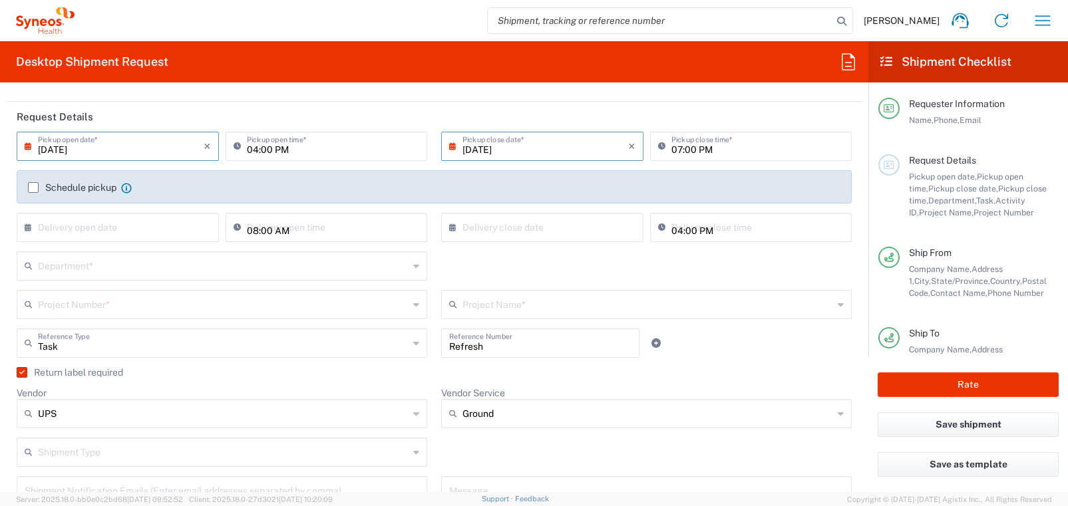
scroll to position [146, 0]
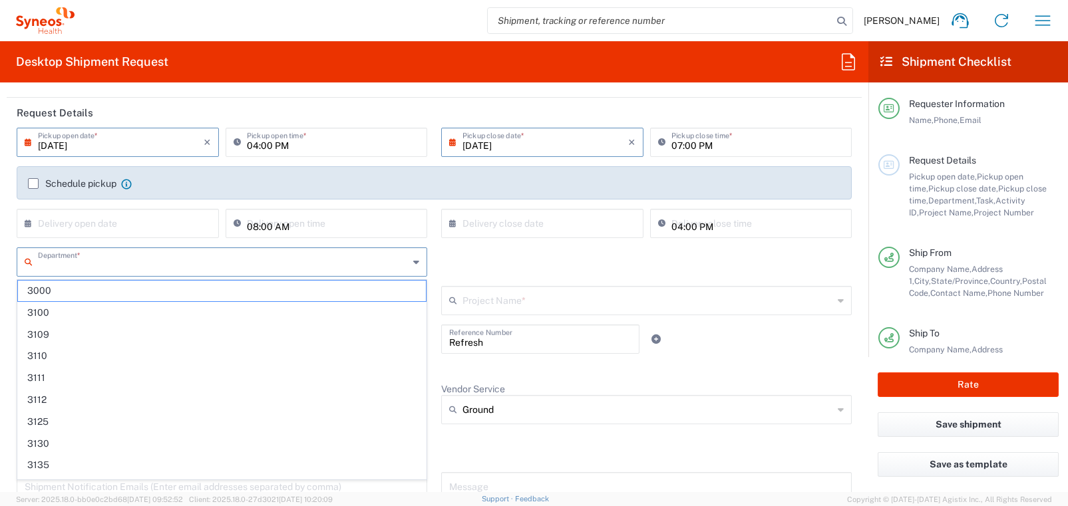
click at [85, 262] on input "text" at bounding box center [223, 261] width 371 height 23
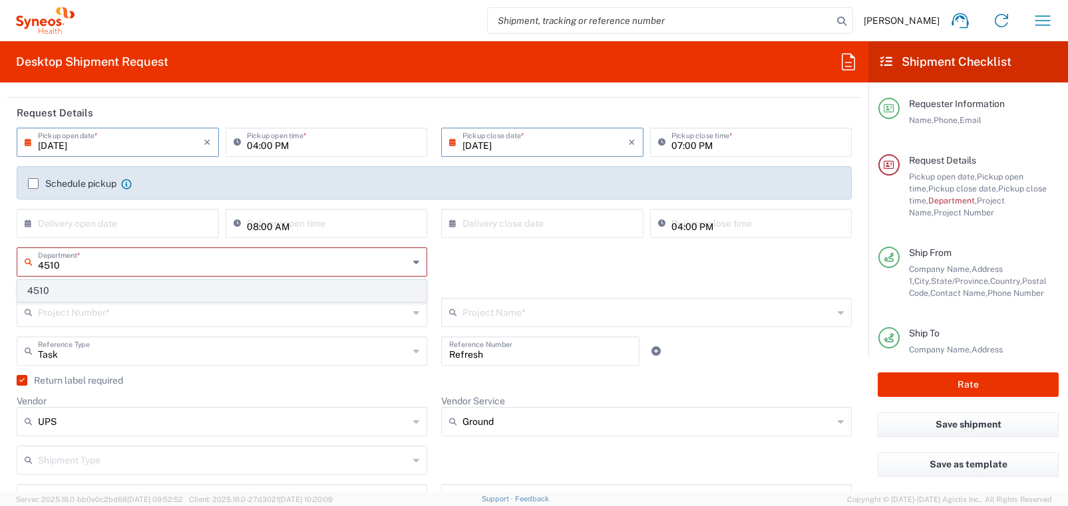
type input "4510"
click at [167, 291] on span "4510" at bounding box center [222, 291] width 408 height 21
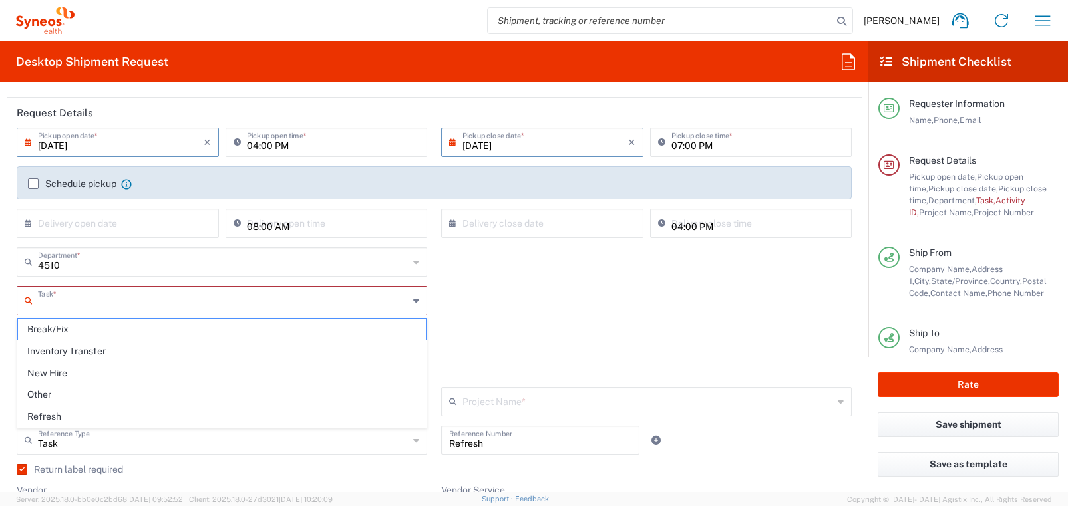
click at [367, 301] on input "text" at bounding box center [223, 299] width 371 height 23
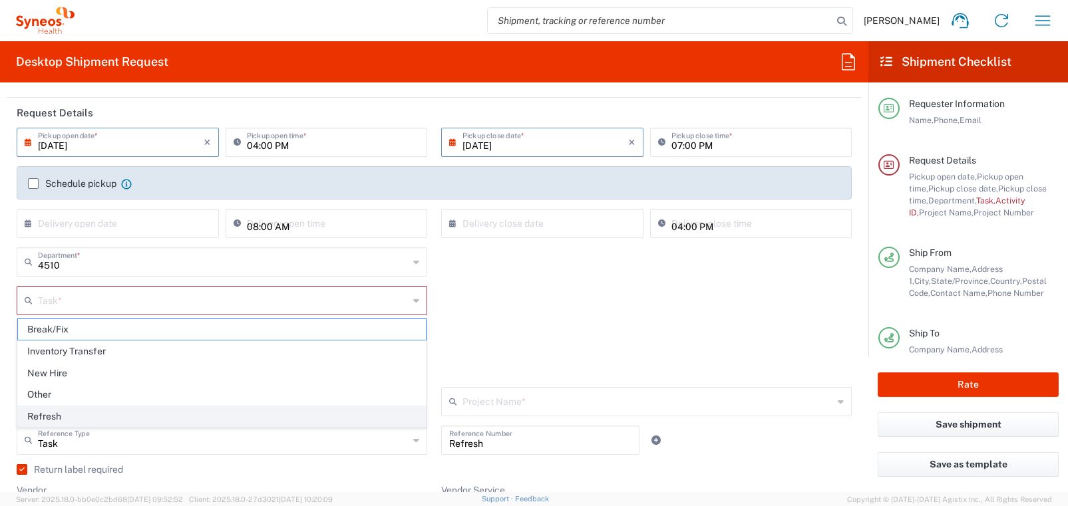
click at [279, 415] on span "Refresh" at bounding box center [222, 417] width 408 height 21
type input "Refresh"
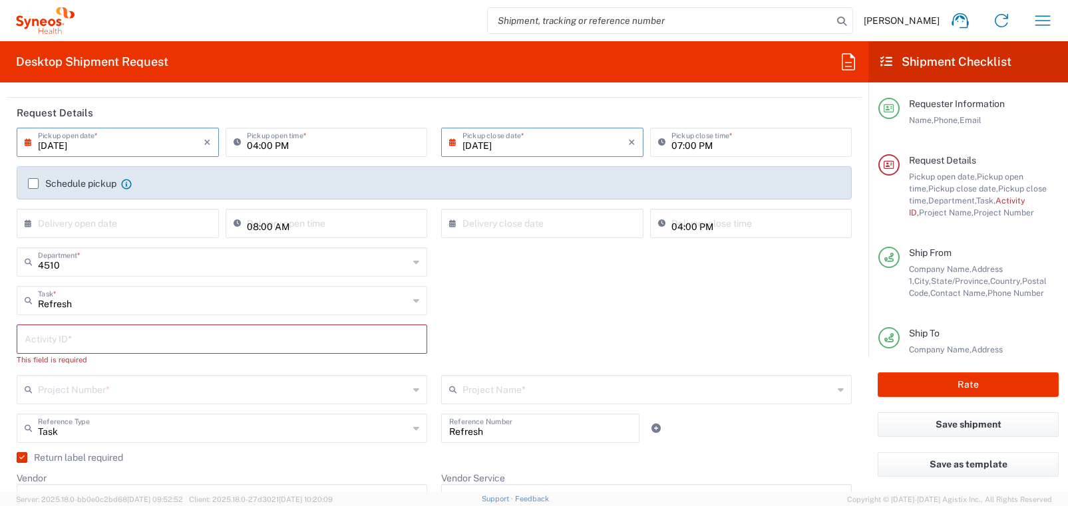
click at [247, 345] on input "text" at bounding box center [222, 338] width 395 height 23
click at [260, 343] on input "text" at bounding box center [222, 338] width 395 height 23
click at [61, 347] on input "text" at bounding box center [222, 338] width 395 height 23
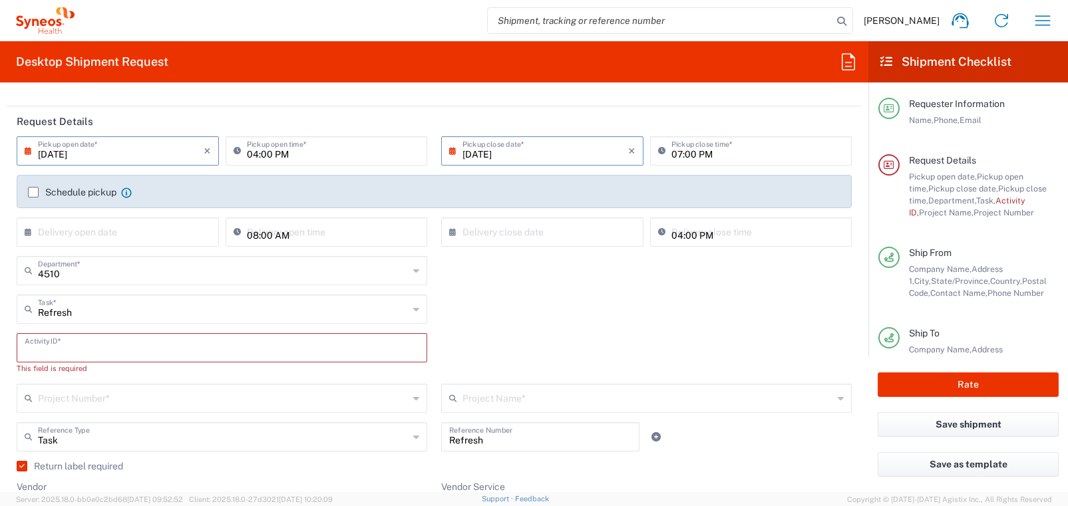
scroll to position [141, 0]
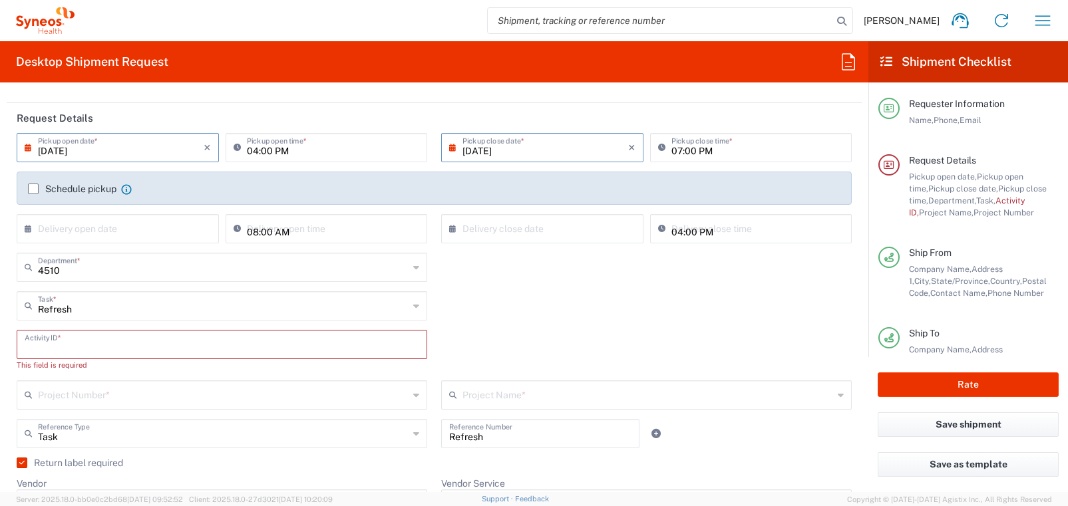
click at [111, 350] on input "text" at bounding box center [222, 343] width 395 height 23
click at [69, 345] on input "text" at bounding box center [222, 343] width 395 height 23
paste input "SCTASK2691602"
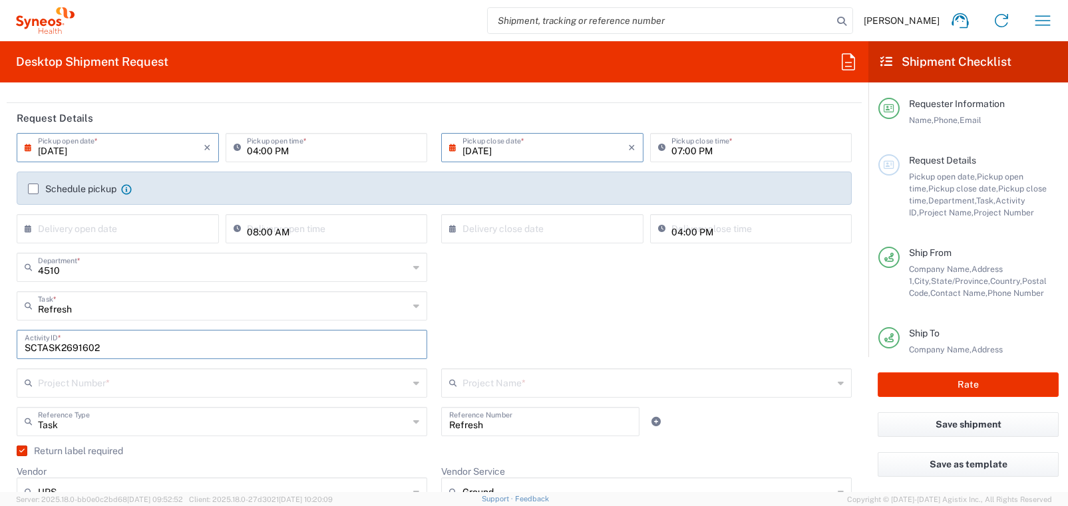
type input "SCTASK2691602"
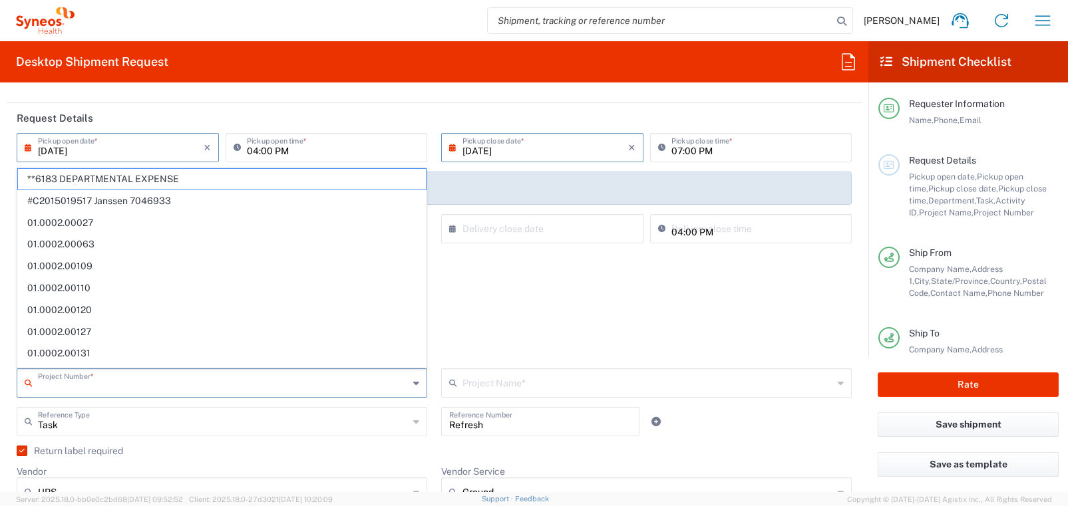
click at [358, 386] on input "text" at bounding box center [223, 382] width 371 height 23
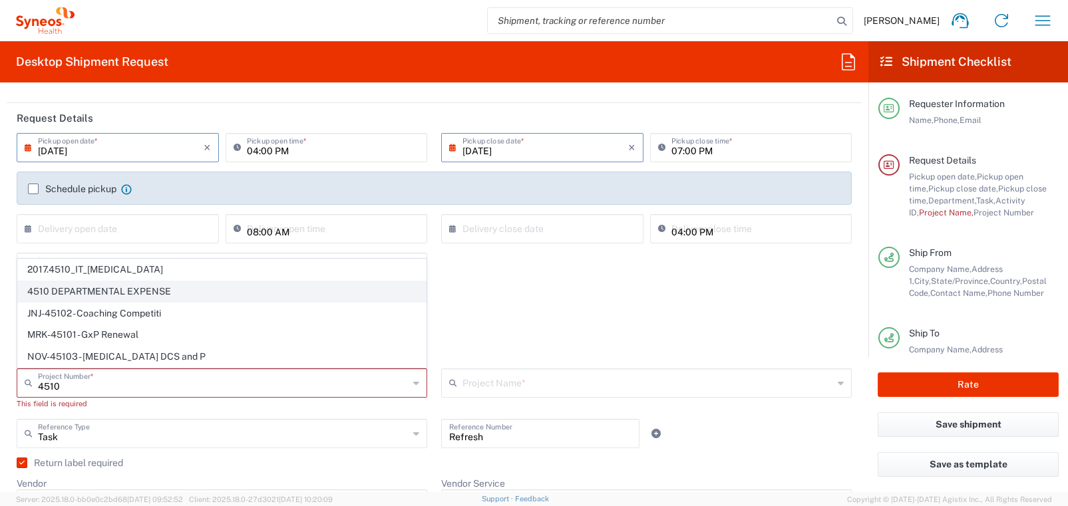
click at [175, 287] on span "4510 DEPARTMENTAL EXPENSE" at bounding box center [222, 291] width 408 height 21
type input "4510 DEPARTMENTAL EXPENSE"
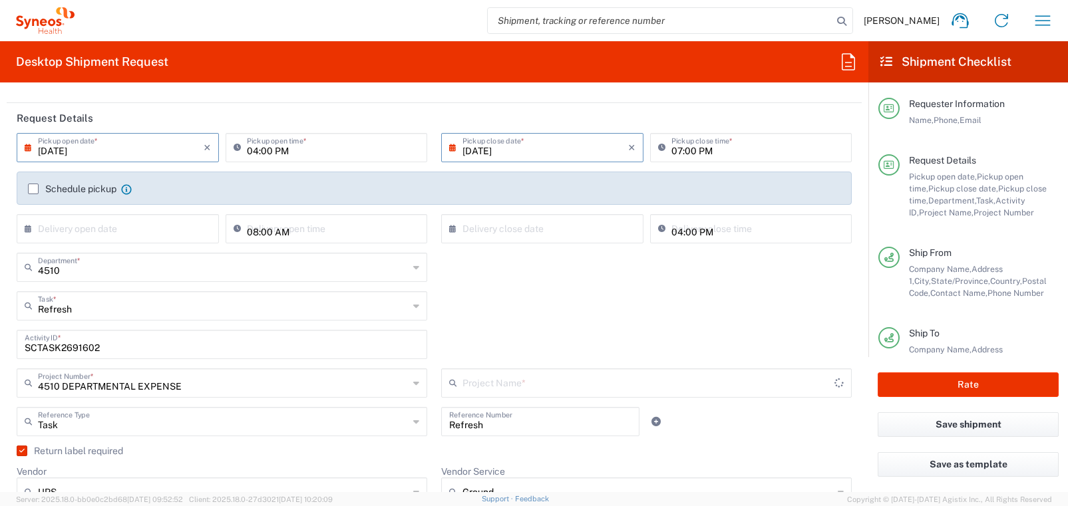
type input "4510 DEPARTMENTAL EXPENSE"
click at [435, 403] on div "4510 DEPARTMENTAL EXPENSE Project Name * 4510 DEPARTMENTAL EXPENSE ([GEOGRAPHIC…" at bounding box center [647, 388] width 425 height 39
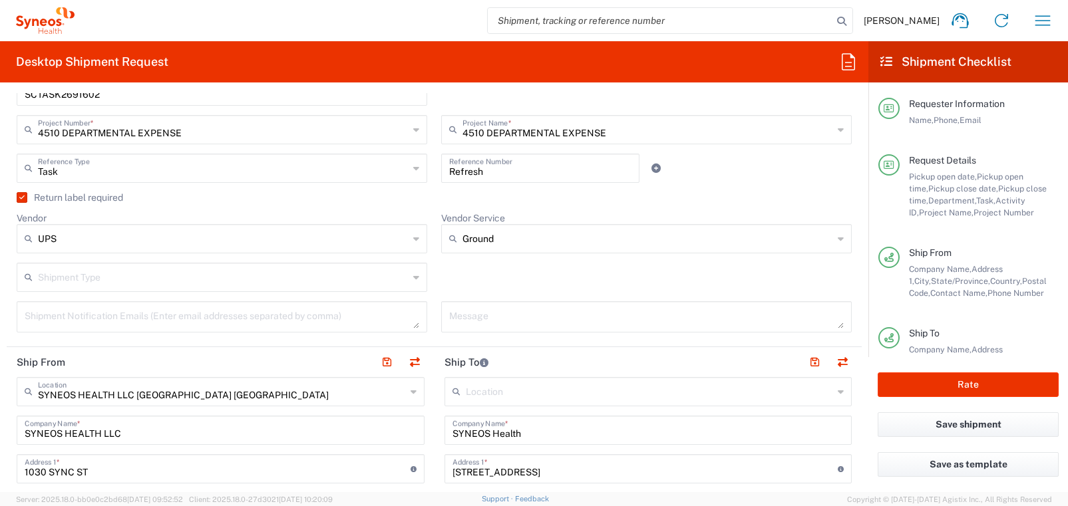
scroll to position [409, 0]
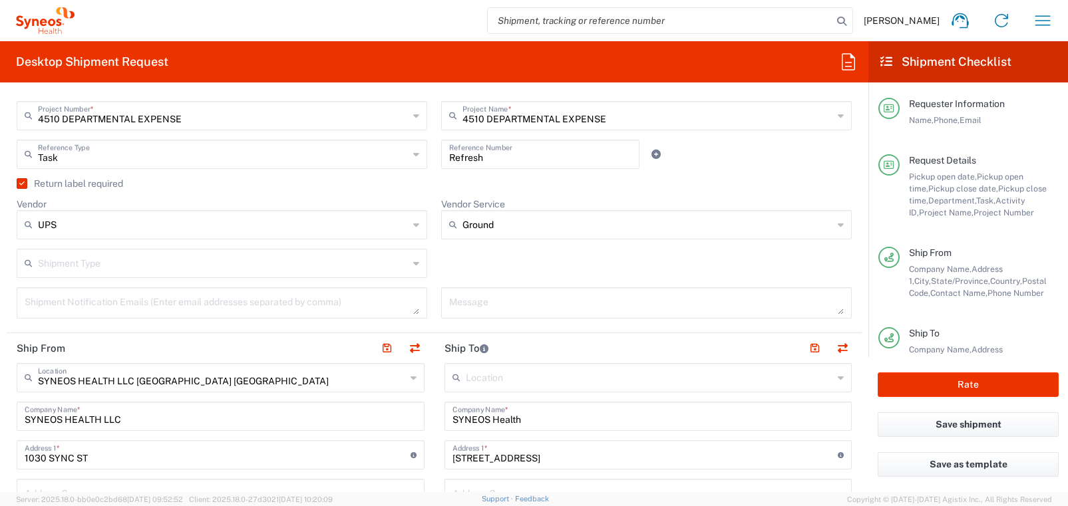
click at [413, 225] on icon at bounding box center [416, 224] width 6 height 21
click at [28, 184] on label "Return label required" at bounding box center [70, 183] width 106 height 11
click at [19, 184] on input "Return label required" at bounding box center [19, 184] width 0 height 0
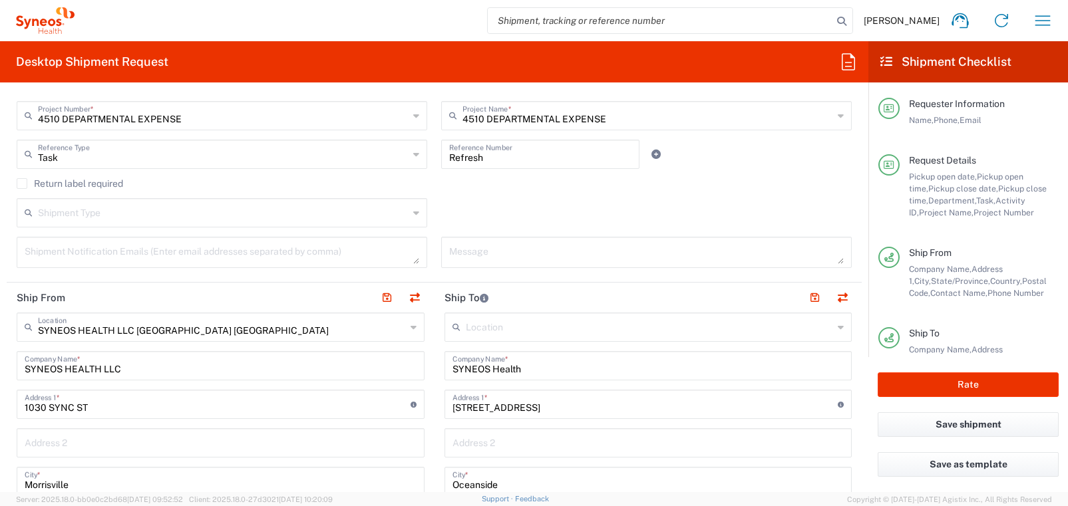
click at [24, 184] on label "Return label required" at bounding box center [70, 183] width 106 height 11
click at [22, 184] on input "Return label required" at bounding box center [22, 184] width 0 height 0
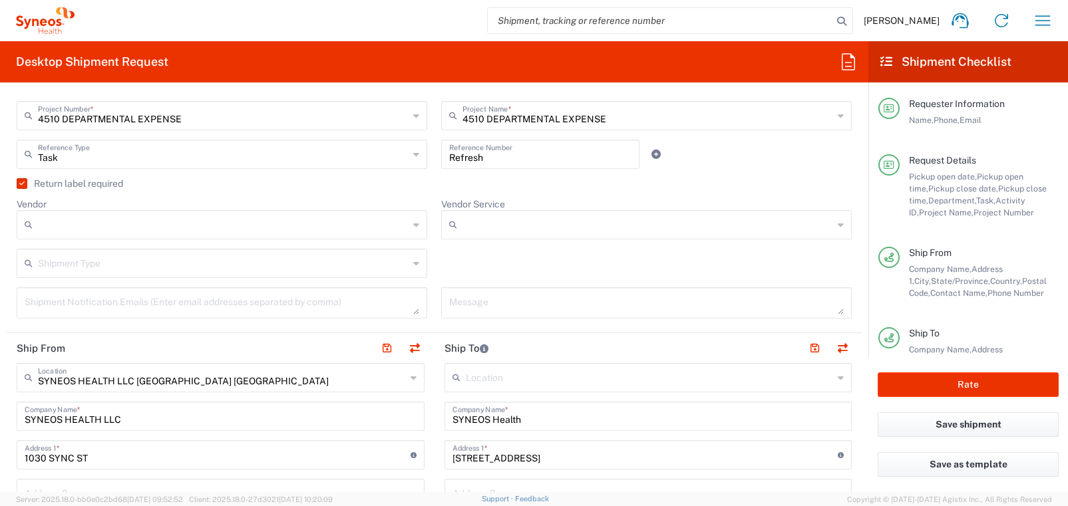
click at [204, 234] on input "Vendor" at bounding box center [223, 224] width 371 height 21
click at [185, 292] on span "UPS" at bounding box center [222, 297] width 408 height 21
type input "UPS"
click at [494, 224] on input "Vendor Service" at bounding box center [647, 224] width 371 height 21
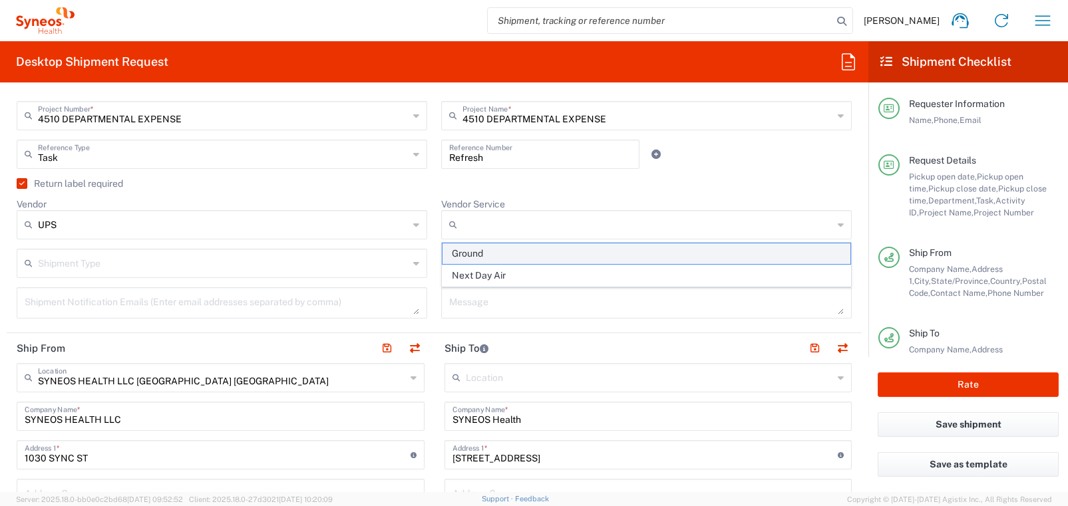
click at [491, 257] on span "Ground" at bounding box center [647, 254] width 408 height 21
type input "Ground"
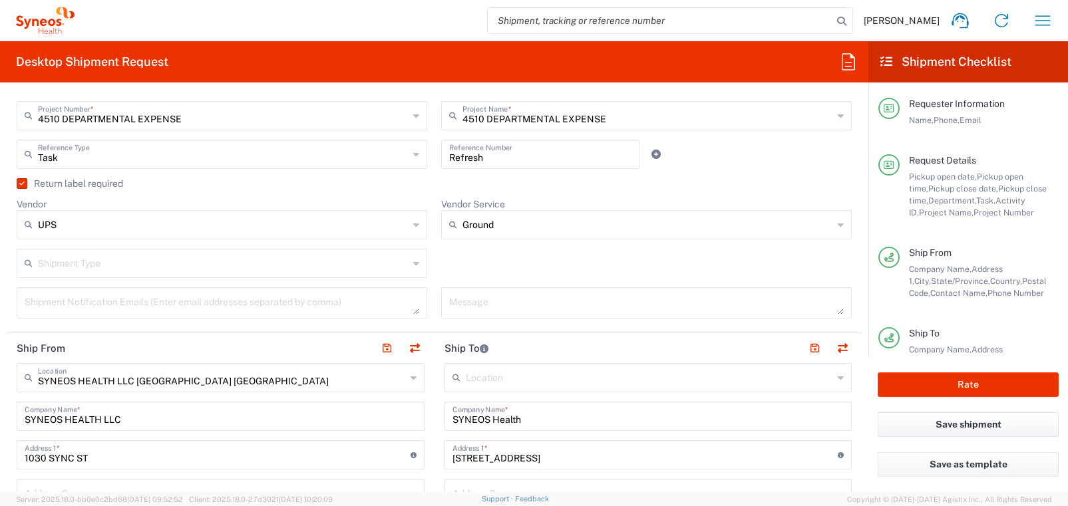
click at [419, 261] on div "Shipment Type" at bounding box center [222, 263] width 411 height 29
click at [351, 317] on span "Regular" at bounding box center [222, 314] width 408 height 21
type input "Regular"
click at [435, 285] on div "Regular Shipment Type Batch Regular" at bounding box center [434, 268] width 849 height 39
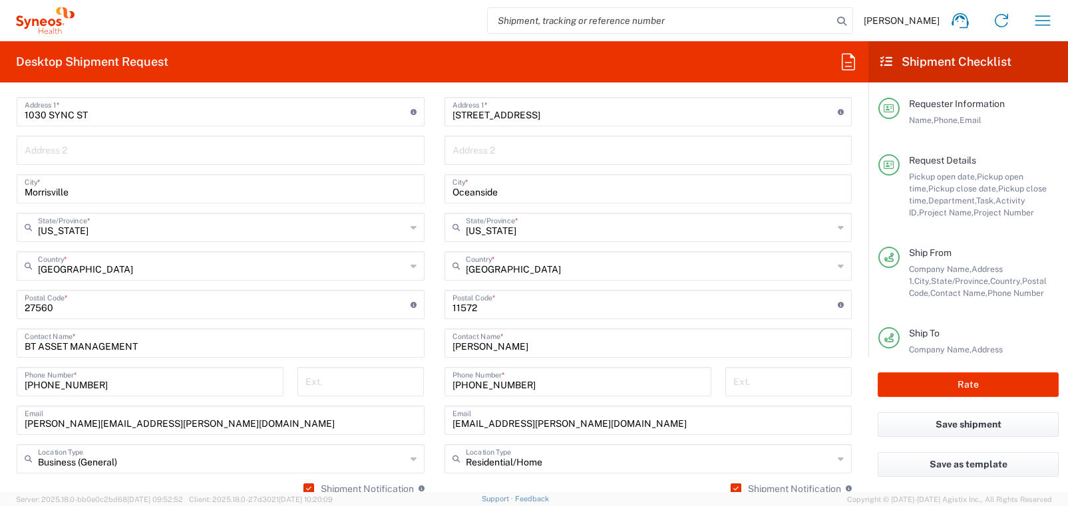
scroll to position [754, 0]
drag, startPoint x: 512, startPoint y: 349, endPoint x: 442, endPoint y: 346, distance: 70.6
click at [442, 346] on main "Location [PERSON_NAME] LLC-[GEOGRAPHIC_DATA] [GEOGRAPHIC_DATA] [GEOGRAPHIC_DATA…" at bounding box center [649, 297] width 428 height 559
drag, startPoint x: 460, startPoint y: 345, endPoint x: 441, endPoint y: 345, distance: 19.3
click at [441, 345] on main "Location [PERSON_NAME] LLC-[GEOGRAPHIC_DATA] [GEOGRAPHIC_DATA] [GEOGRAPHIC_DATA…" at bounding box center [649, 297] width 428 height 559
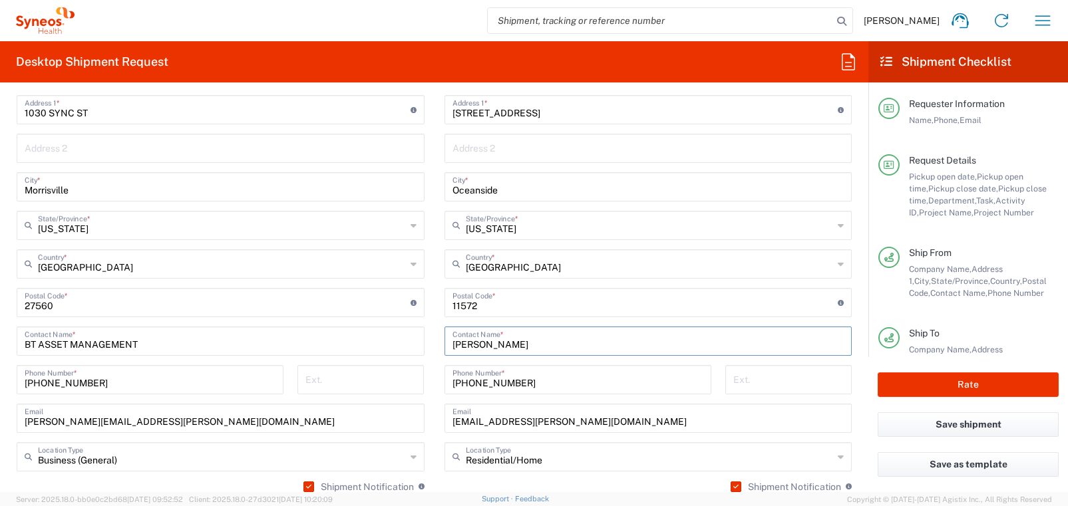
paste input "[PERSON_NAME]"
type input "[PERSON_NAME]"
click at [439, 382] on div "[PHONE_NUMBER] Phone Number *" at bounding box center [577, 384] width 281 height 39
drag, startPoint x: 502, startPoint y: 383, endPoint x: 440, endPoint y: 379, distance: 62.7
click at [440, 378] on div "[PHONE_NUMBER] Phone Number *" at bounding box center [577, 384] width 281 height 39
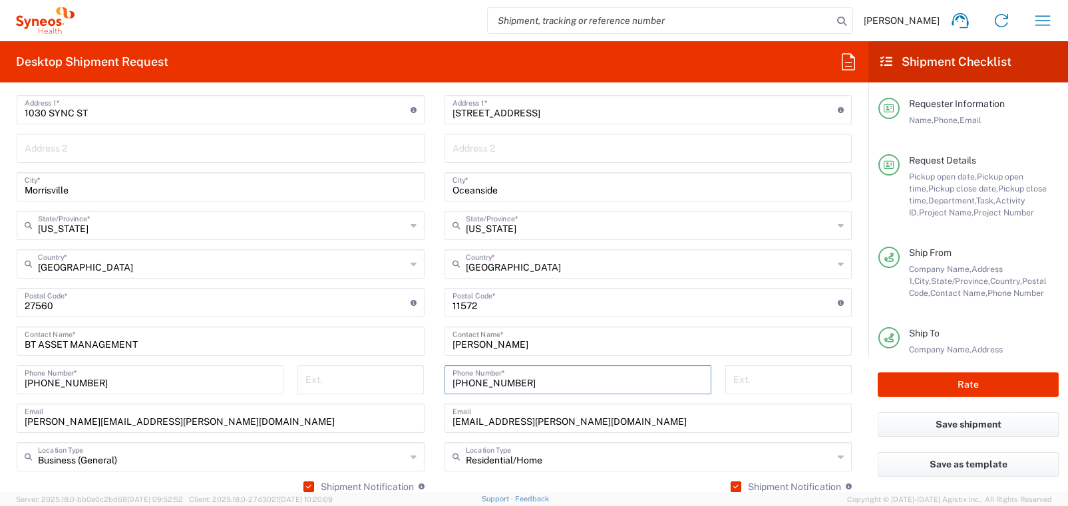
paste input "[PHONE_NUMBER]"
type input "[PHONE_NUMBER]"
click at [437, 381] on div "[PHONE_NUMBER] Phone Number *" at bounding box center [577, 385] width 281 height 39
drag, startPoint x: 526, startPoint y: 421, endPoint x: 428, endPoint y: 424, distance: 97.9
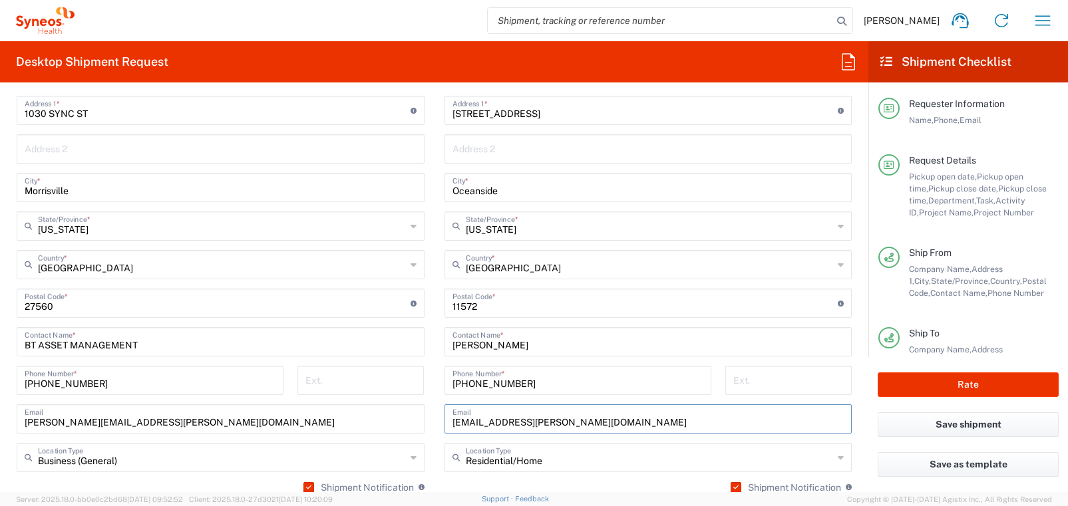
click at [429, 424] on div "Ship From SYNEOS HEALTH LLC [GEOGRAPHIC_DATA] [GEOGRAPHIC_DATA] Location SYNEOS…" at bounding box center [434, 286] width 855 height 594
paste input "buzz.[PERSON_NAME]"
type input "[EMAIL_ADDRESS][PERSON_NAME][DOMAIN_NAME]"
click at [433, 453] on main "SYNEOS HEALTH LLC [GEOGRAPHIC_DATA] [GEOGRAPHIC_DATA] Location SYNEOS HEALTH LL…" at bounding box center [221, 279] width 428 height 520
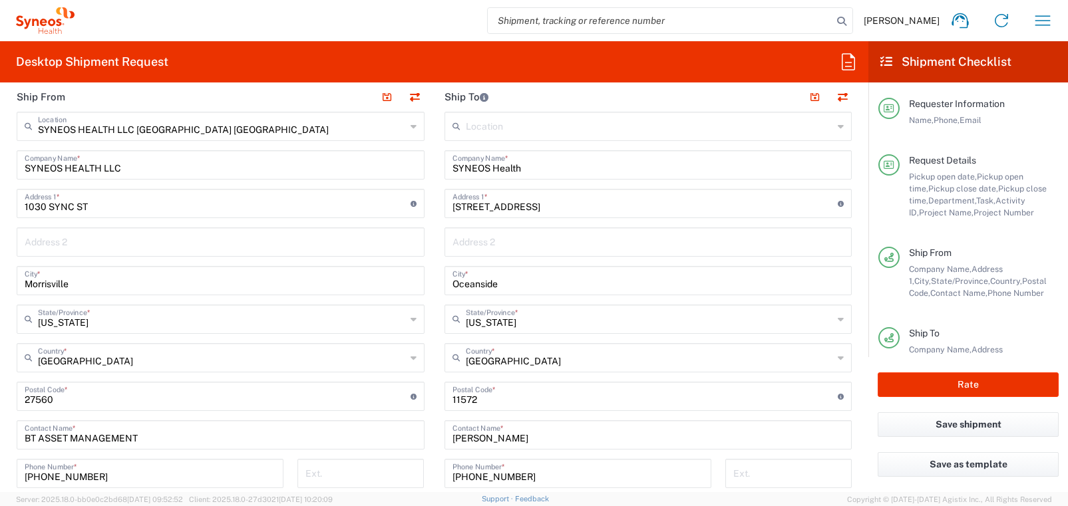
scroll to position [664, 0]
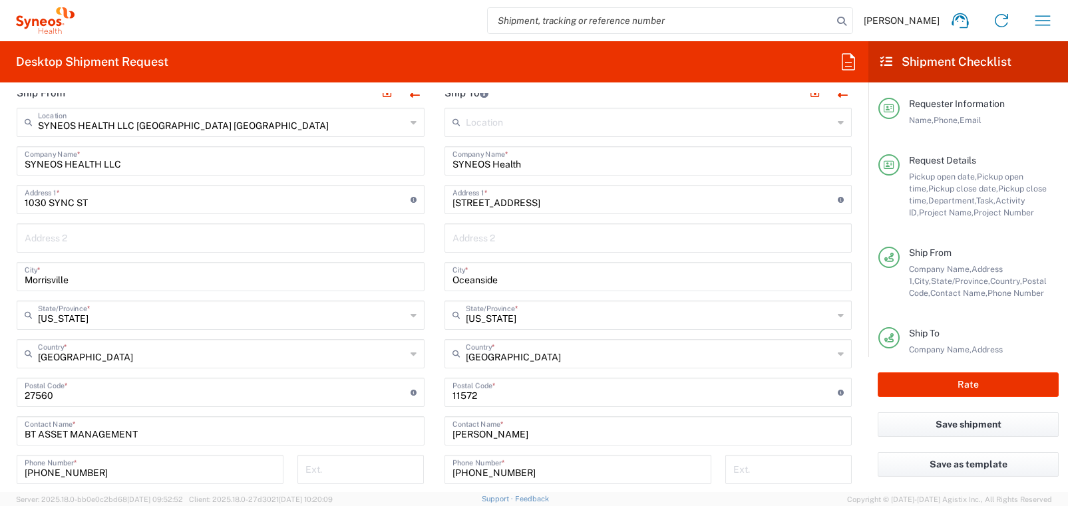
click at [468, 394] on input "undefined" at bounding box center [645, 391] width 386 height 23
paste input "21771"
type input "21771"
click at [836, 313] on div "[US_STATE][GEOGRAPHIC_DATA]/Province *" at bounding box center [649, 315] width 408 height 29
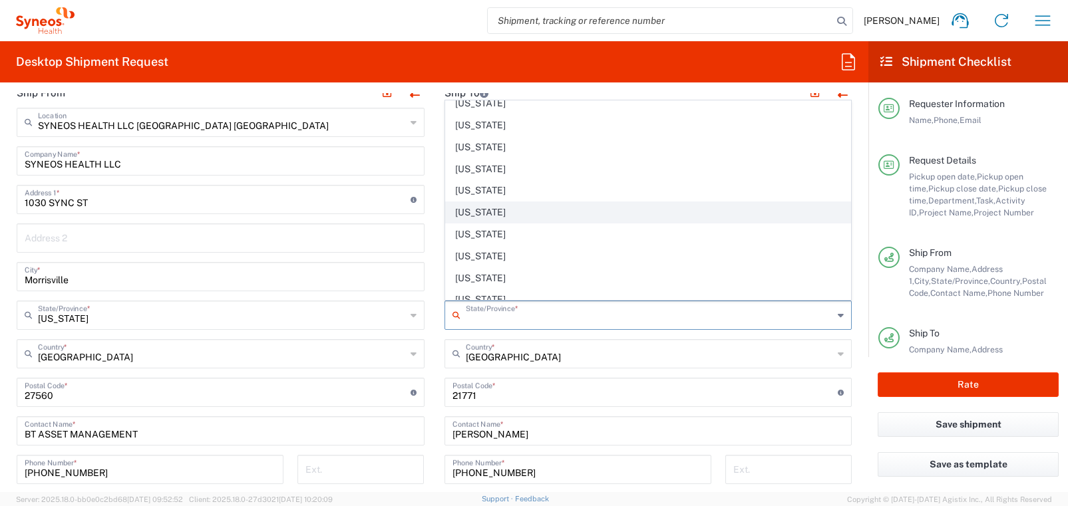
scroll to position [424, 0]
click at [516, 210] on span "[US_STATE]" at bounding box center [648, 211] width 405 height 21
type input "[US_STATE]"
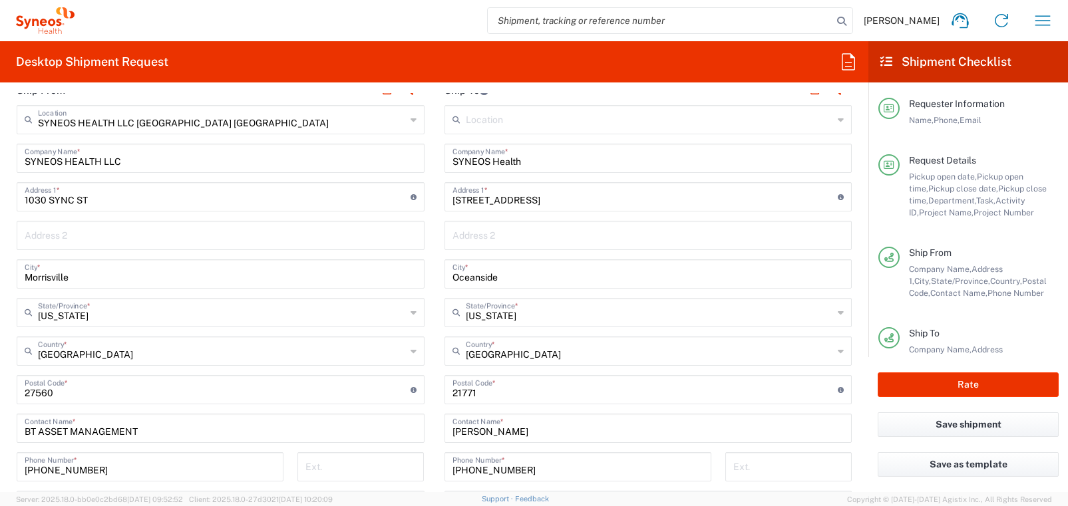
scroll to position [666, 0]
click at [464, 275] on input "Oceanside" at bounding box center [648, 273] width 392 height 23
paste input "Mount Airy"
type input "Mount Airy"
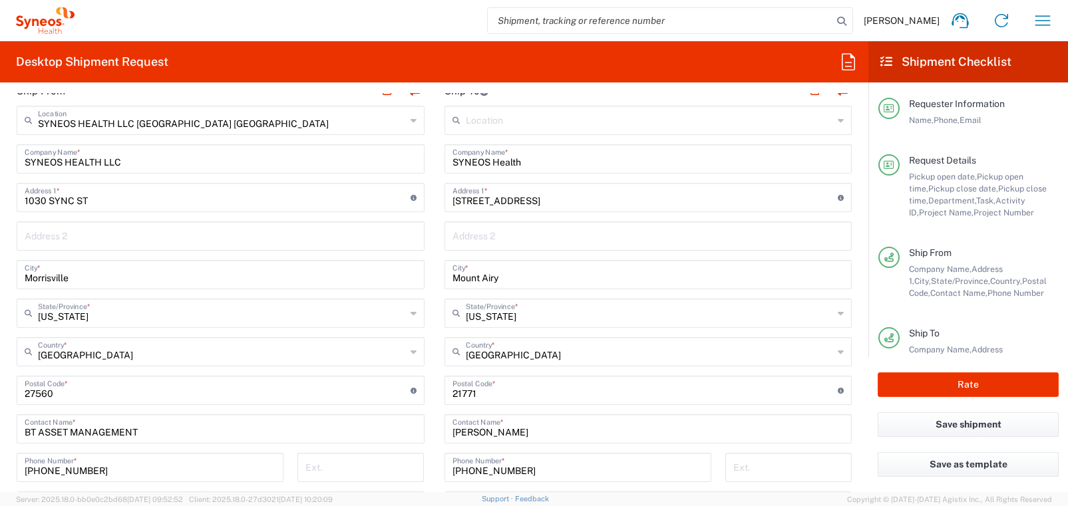
click at [437, 246] on main "Location [PERSON_NAME] LLC-[GEOGRAPHIC_DATA] [GEOGRAPHIC_DATA] [GEOGRAPHIC_DATA…" at bounding box center [649, 385] width 428 height 559
drag, startPoint x: 537, startPoint y: 200, endPoint x: 427, endPoint y: 198, distance: 110.5
click at [427, 198] on div "Ship From SYNEOS HEALTH LLC [GEOGRAPHIC_DATA] [GEOGRAPHIC_DATA] Location SYNEOS…" at bounding box center [434, 373] width 855 height 594
paste input "[STREET_ADDRESS]"
type input "[STREET_ADDRESS]"
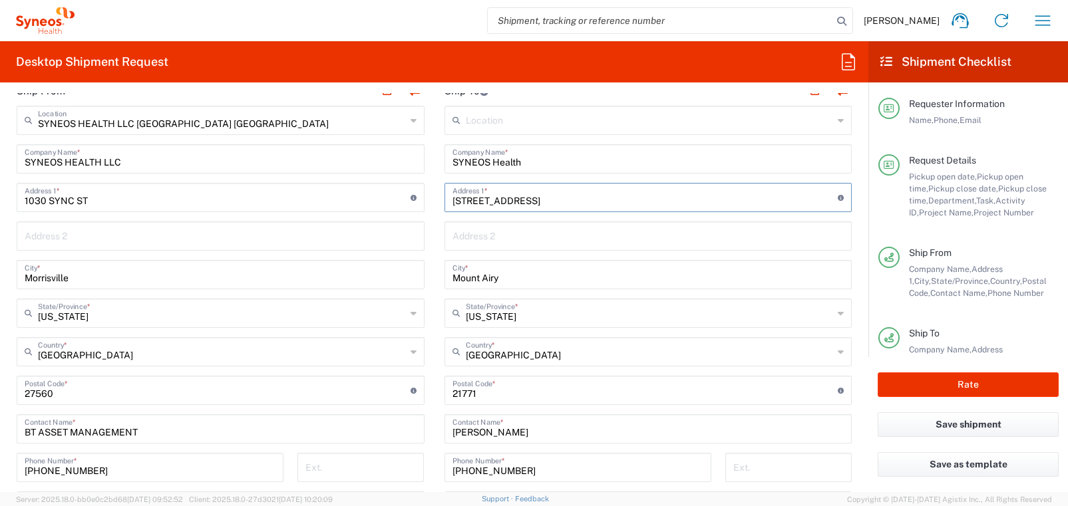
click at [428, 234] on main "SYNEOS HEALTH LLC [GEOGRAPHIC_DATA] [GEOGRAPHIC_DATA] Location SYNEOS HEALTH LL…" at bounding box center [221, 366] width 428 height 520
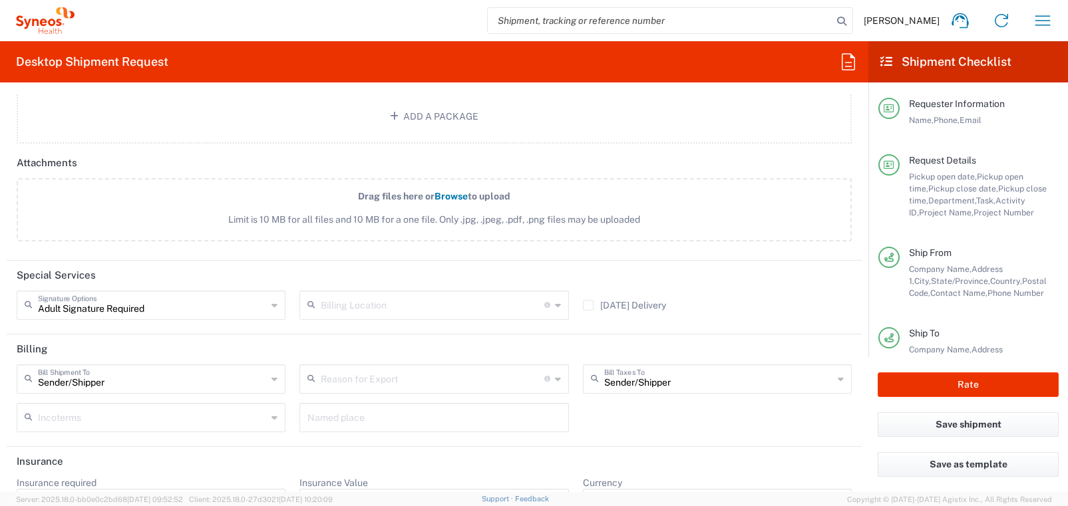
scroll to position [1743, 0]
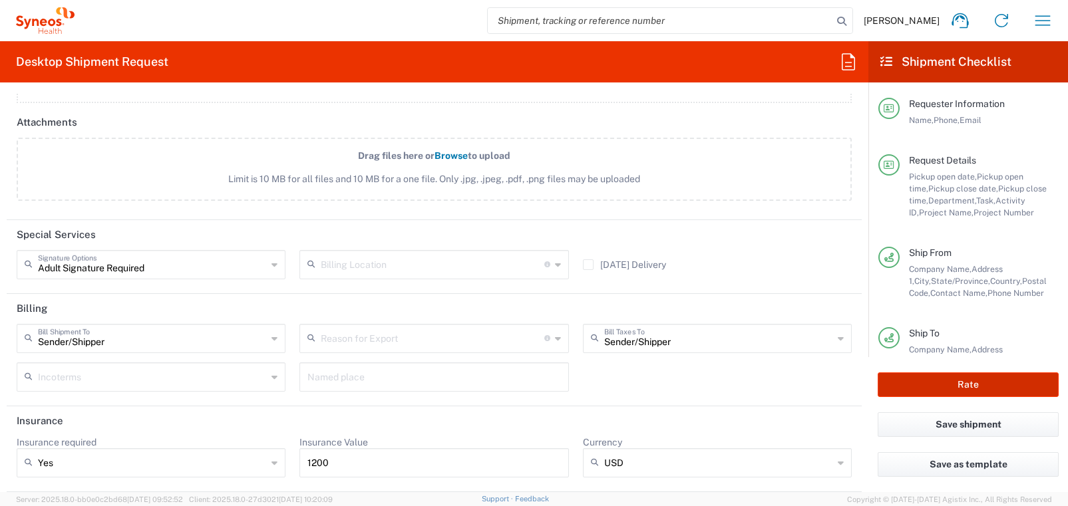
click at [983, 383] on button "Rate" at bounding box center [968, 385] width 181 height 25
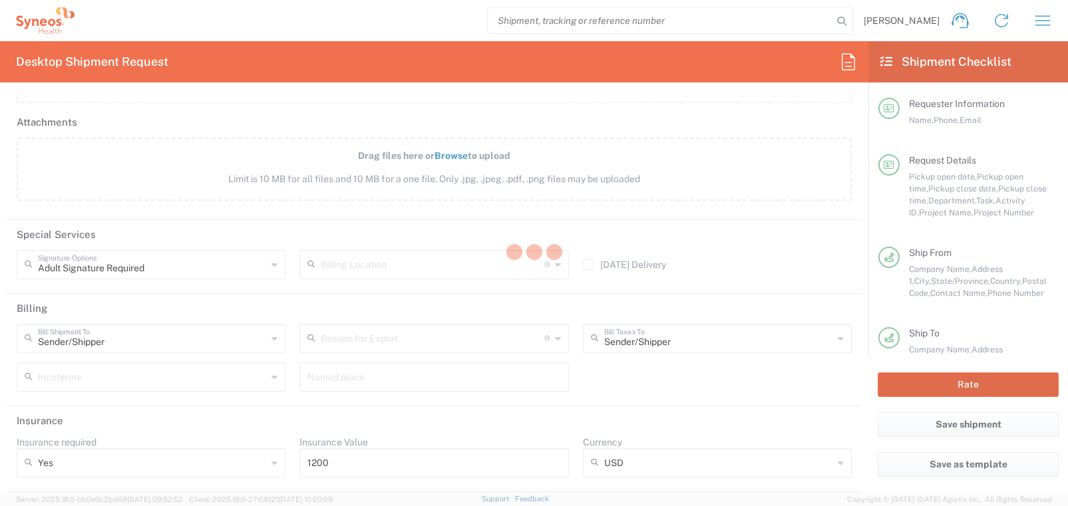
type input "4510 DEPARTMENTAL EXPENSE"
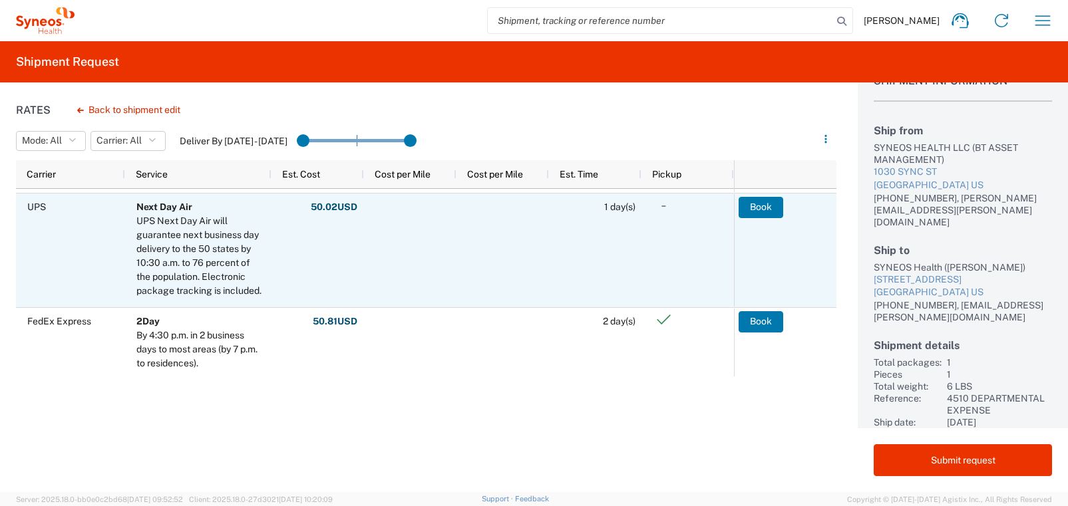
scroll to position [277, 0]
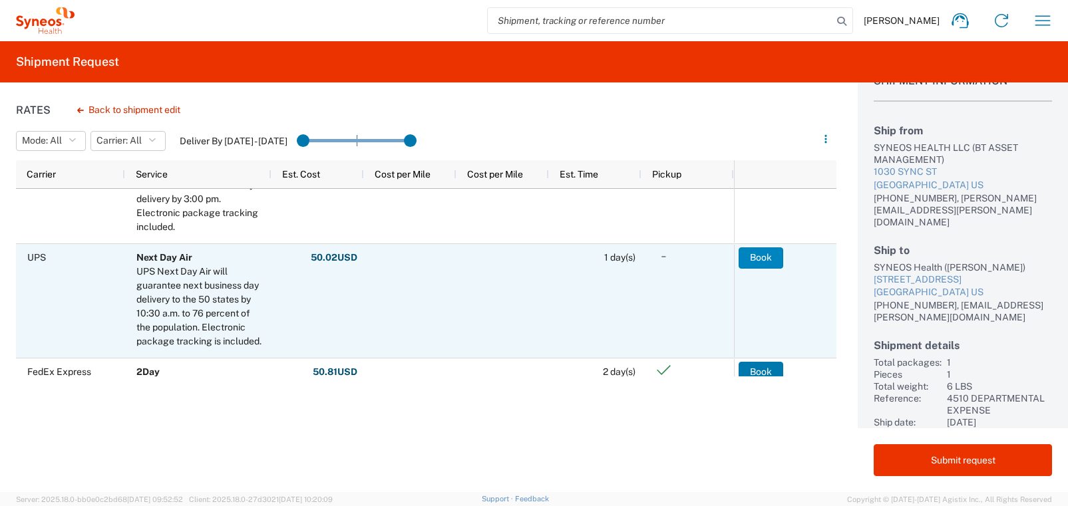
click at [770, 258] on button "Book" at bounding box center [761, 258] width 45 height 21
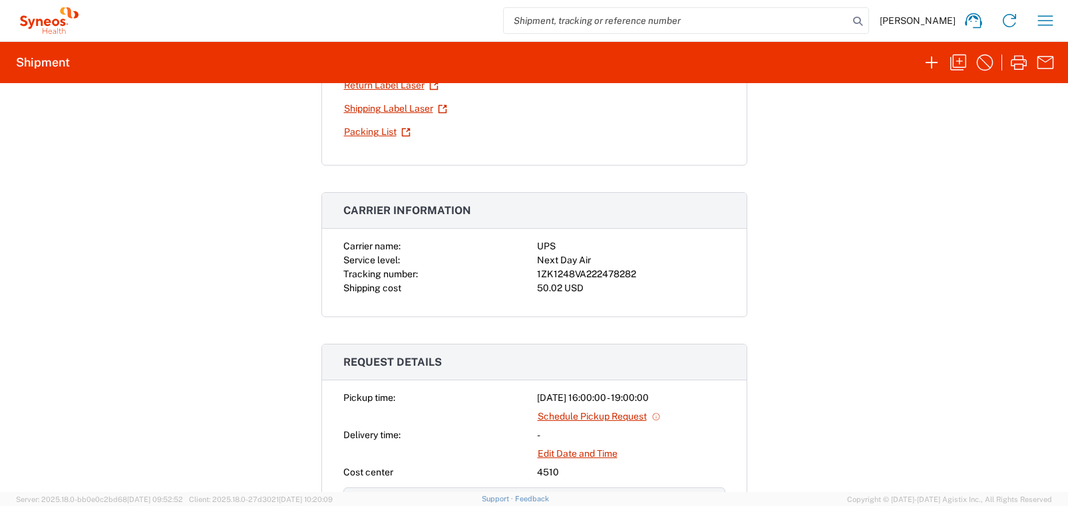
click at [616, 275] on div "1ZK1248VA222478282" at bounding box center [631, 275] width 188 height 14
copy div "1ZK1248VA222478282"
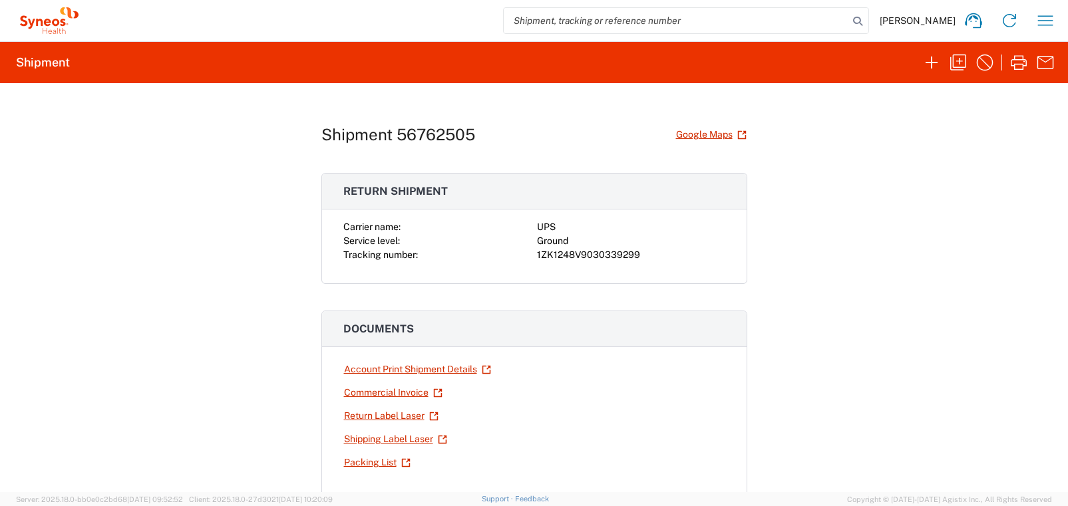
scroll to position [1, 0]
click at [404, 416] on link "Return Label Laser" at bounding box center [391, 415] width 96 height 23
click at [408, 438] on link "Shipping Label Laser" at bounding box center [395, 439] width 104 height 23
